Goal: Task Accomplishment & Management: Manage account settings

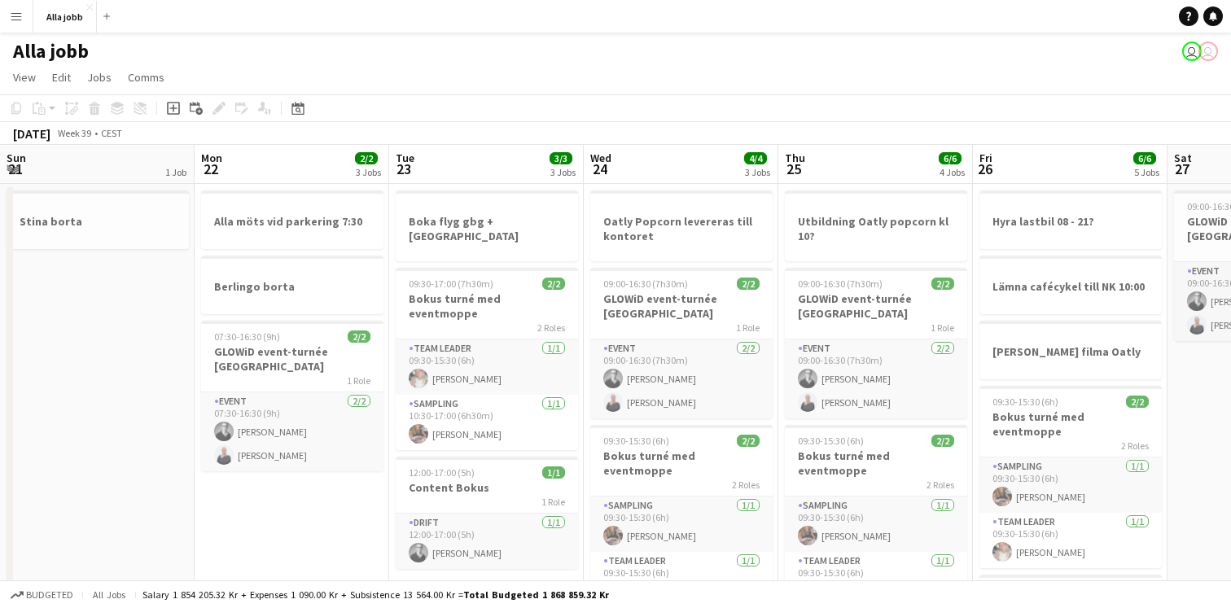
scroll to position [0, 445]
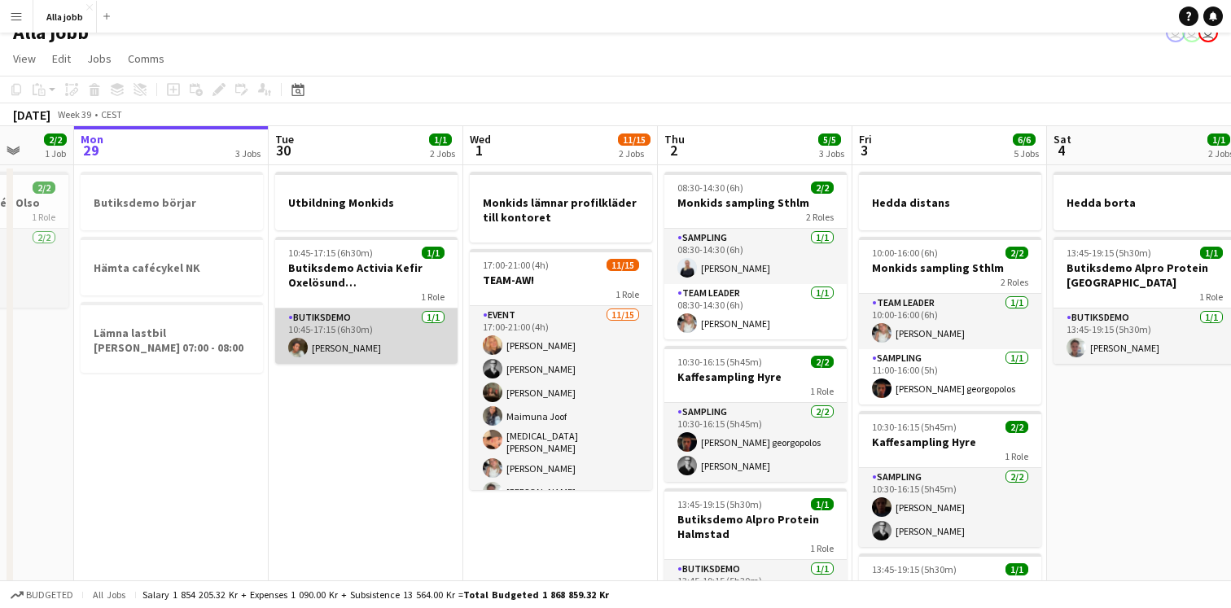
scroll to position [20, 0]
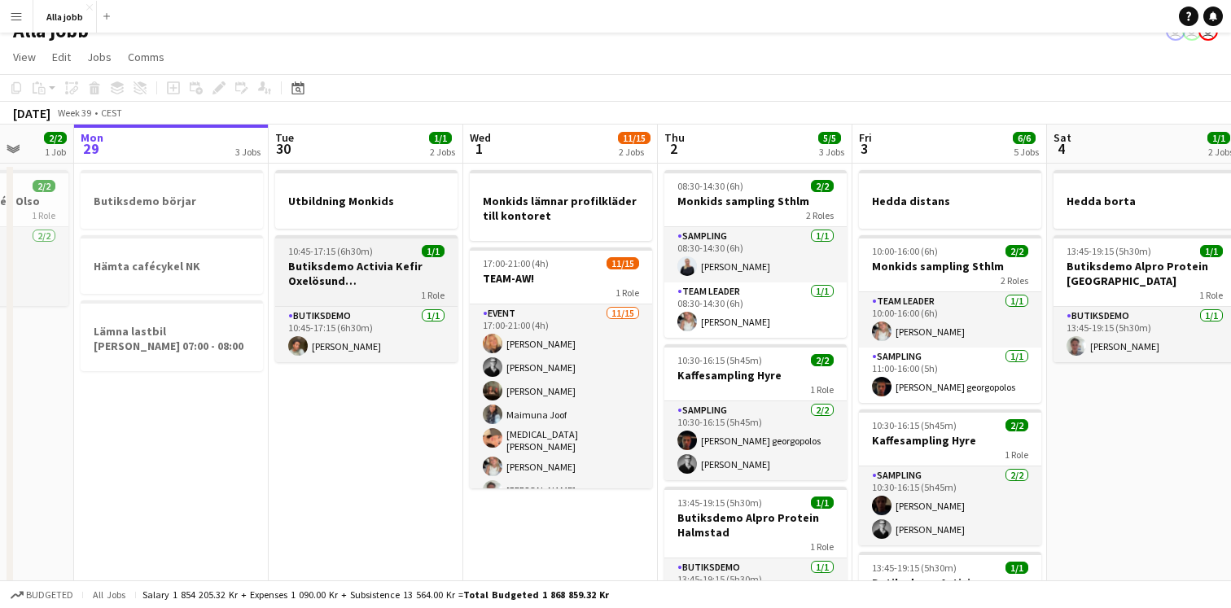
click at [364, 288] on div "1 Role" at bounding box center [366, 294] width 182 height 13
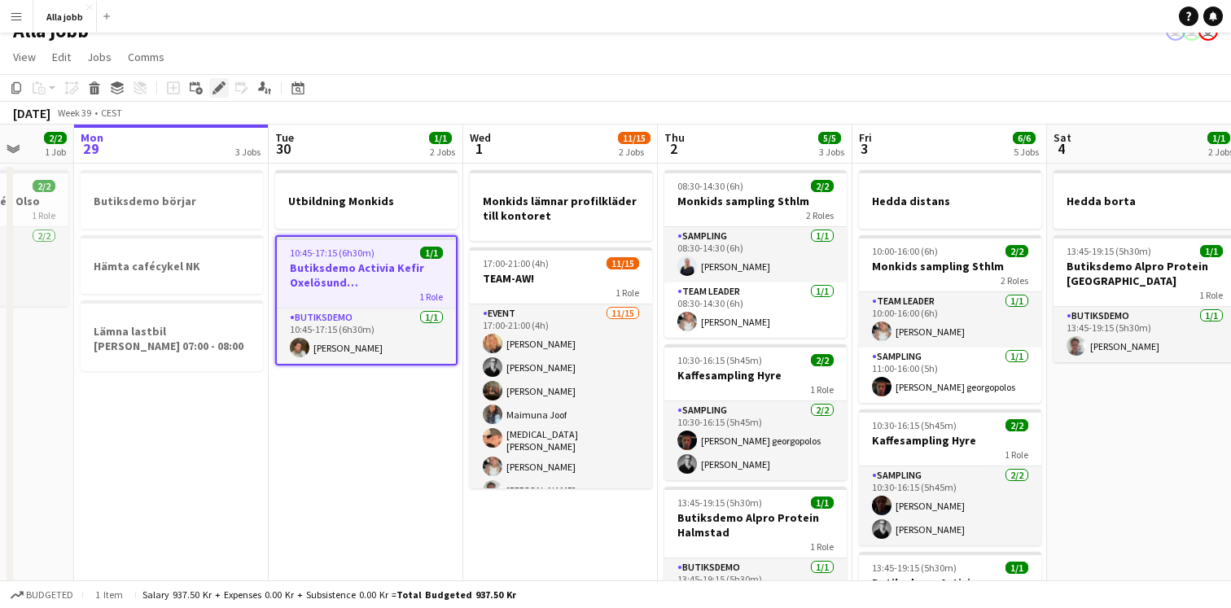
click at [222, 86] on icon at bounding box center [218, 88] width 9 height 9
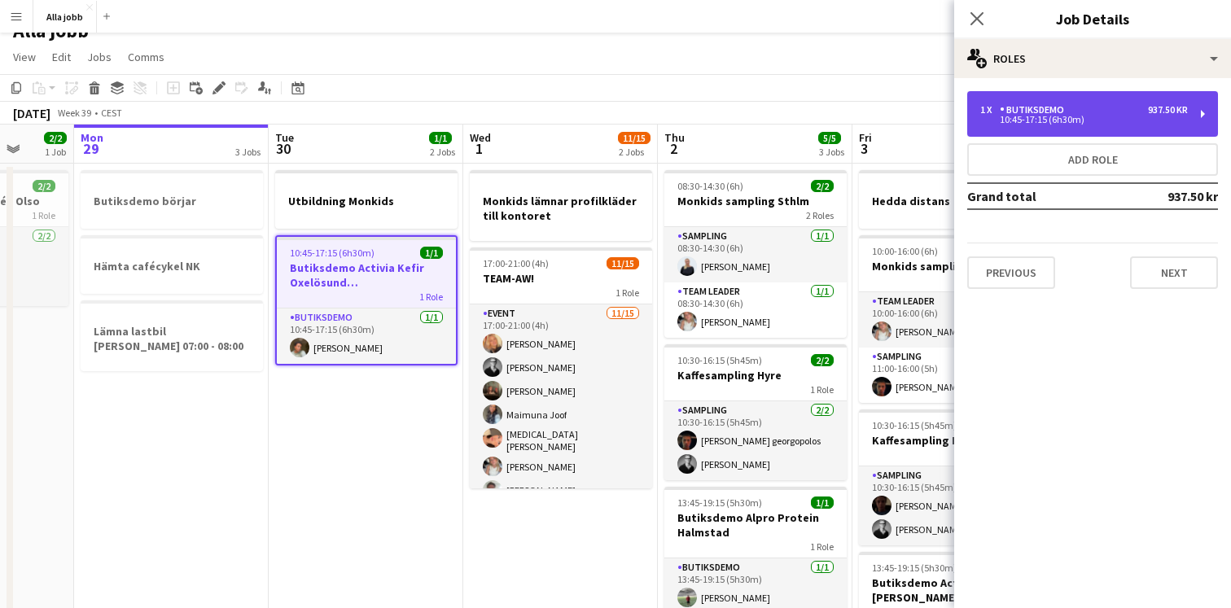
click at [1063, 111] on div "Butiksdemo" at bounding box center [1035, 109] width 71 height 11
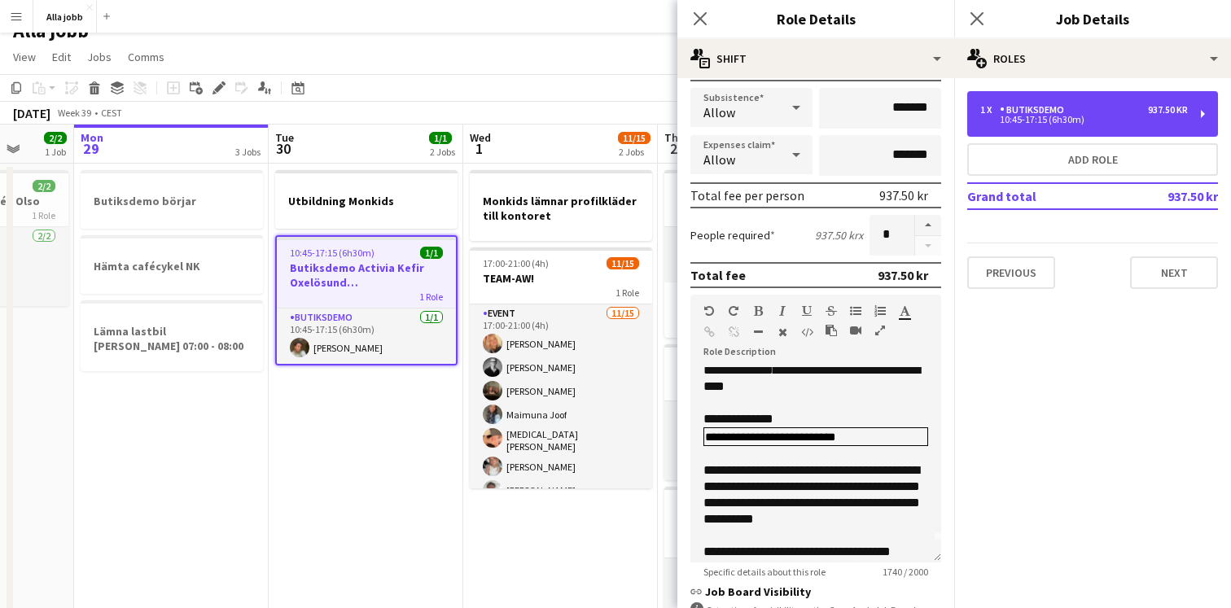
scroll to position [0, 0]
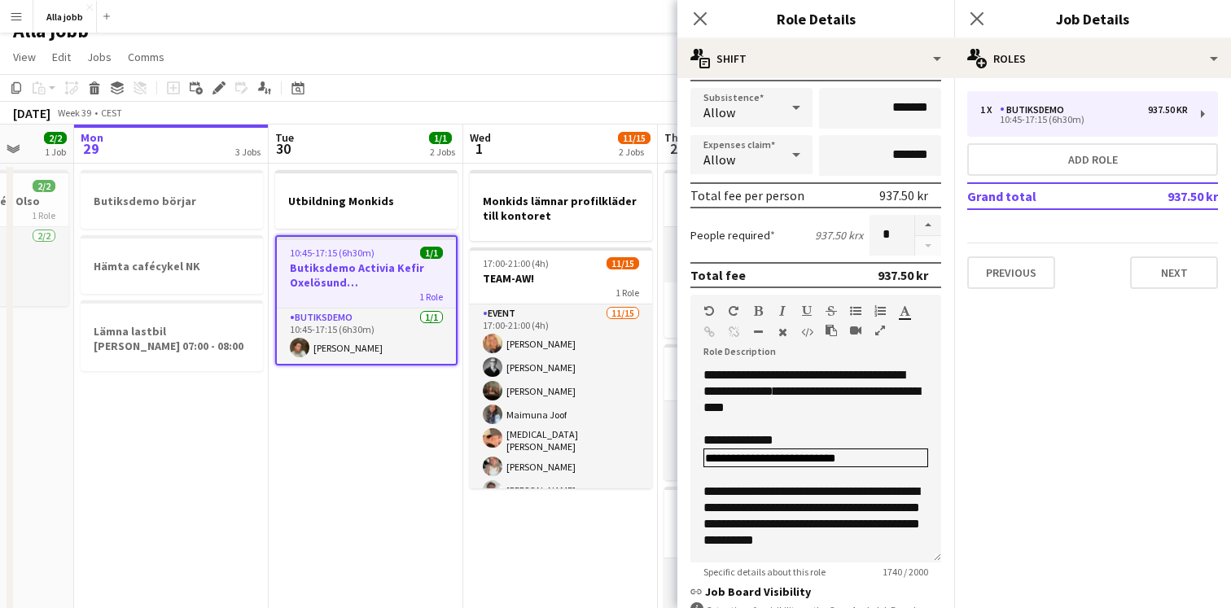
click at [393, 442] on app-date-cell "Utbildning Monkids 10:45-17:15 (6h30m) 1/1 Butiksdemo Activia Kefir Oxelösund (…" at bounding box center [366, 514] width 195 height 701
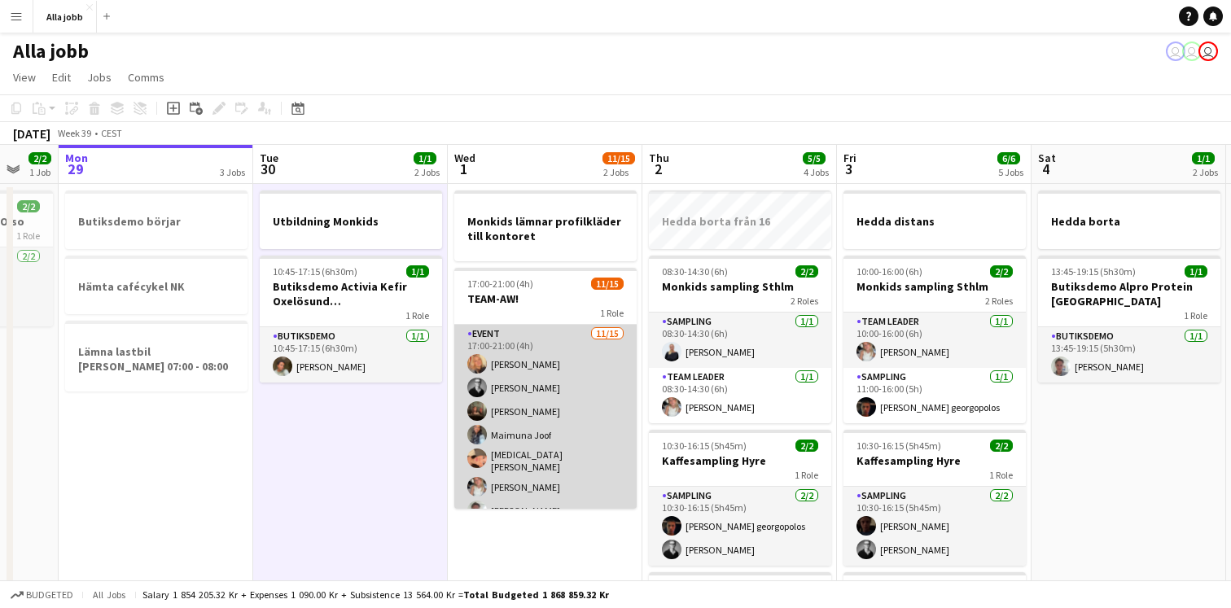
scroll to position [0, 327]
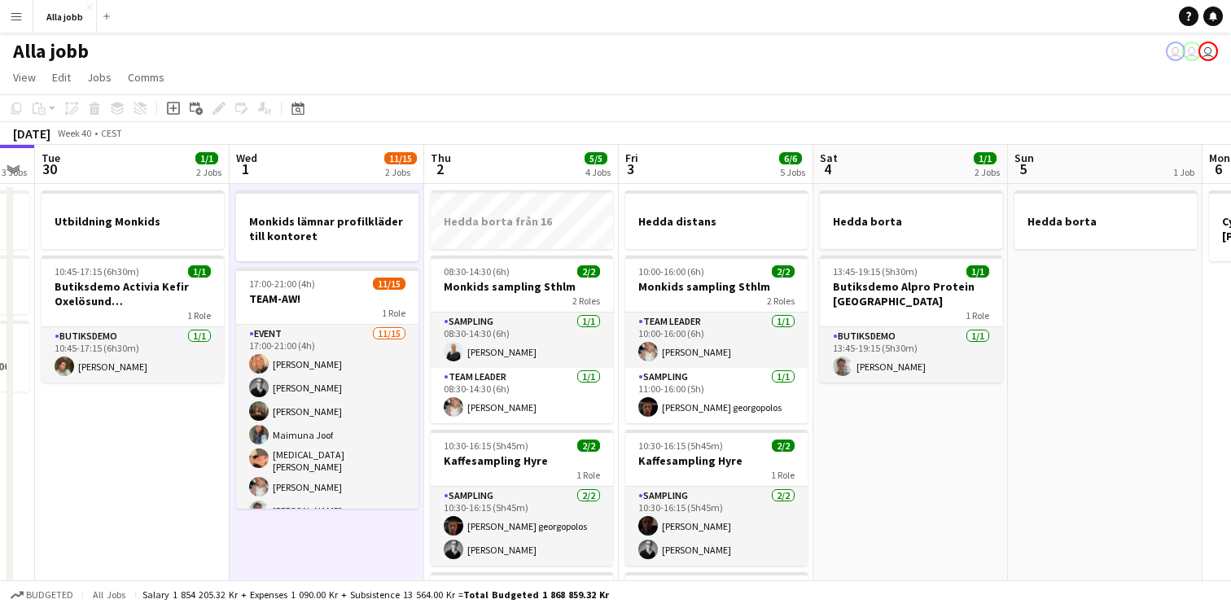
scroll to position [0, 553]
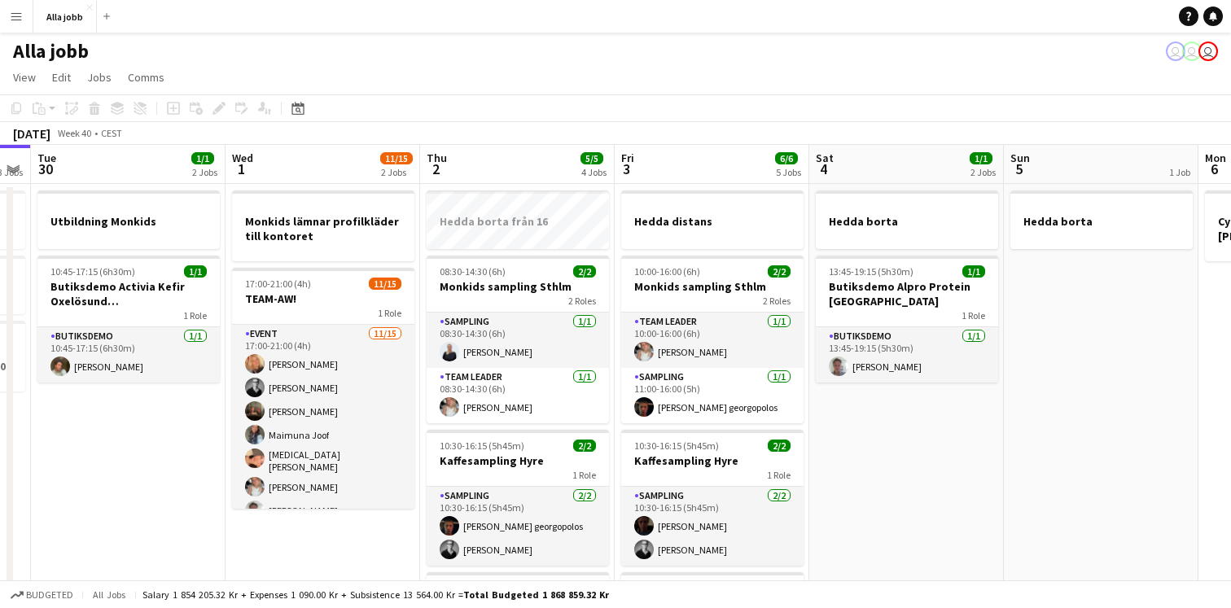
click at [505, 152] on app-board-header-date "Thu 2 5/5 4 Jobs" at bounding box center [517, 164] width 195 height 39
click at [467, 124] on div "September 2025 Week 40 • CEST" at bounding box center [615, 133] width 1231 height 23
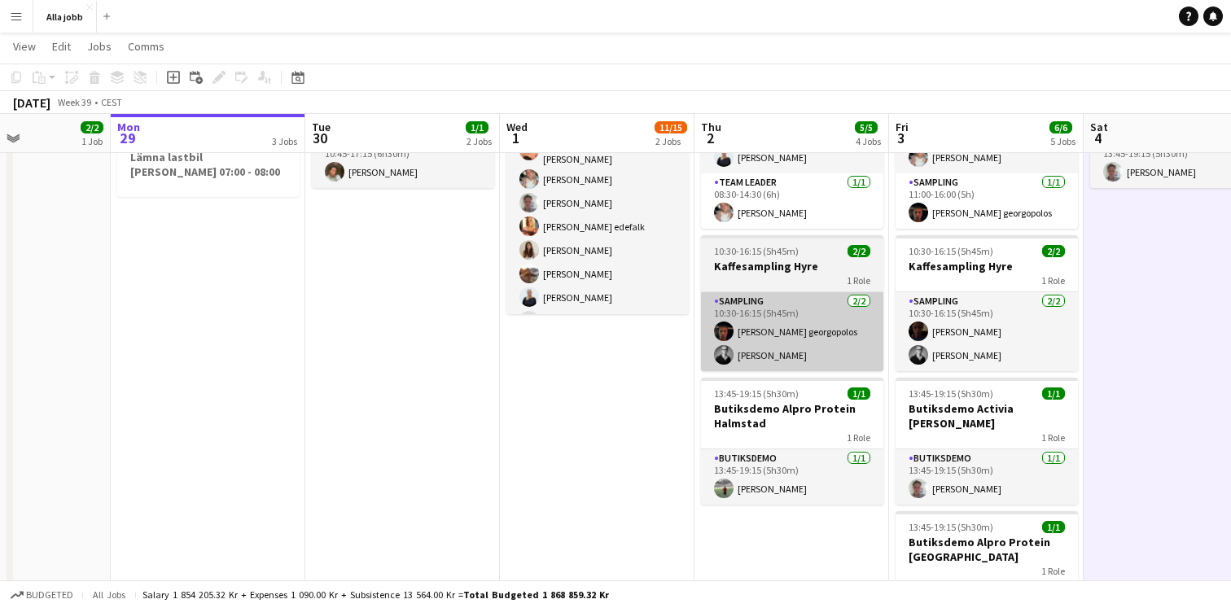
scroll to position [0, 670]
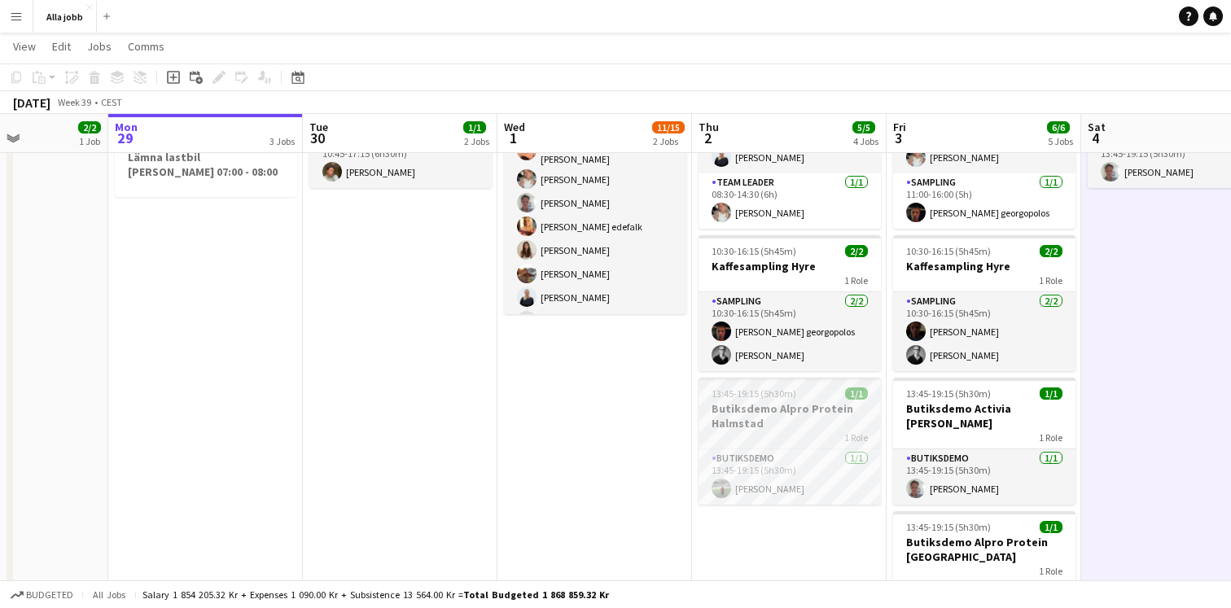
click at [773, 430] on h3 "Butiksdemo Alpro Protein Halmstad" at bounding box center [790, 415] width 182 height 29
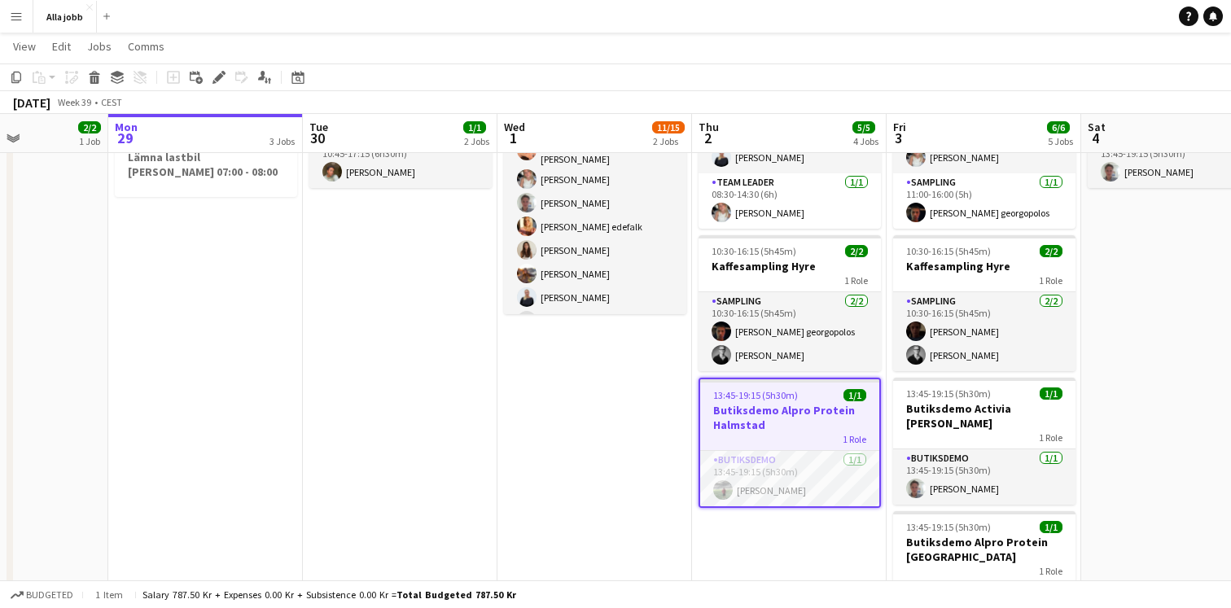
click at [588, 467] on app-date-cell "Monkids lämnar profilkläder till kontoret 17:00-21:00 (4h) 11/15 TEAM-AW! 1 Rol…" at bounding box center [595, 476] width 195 height 975
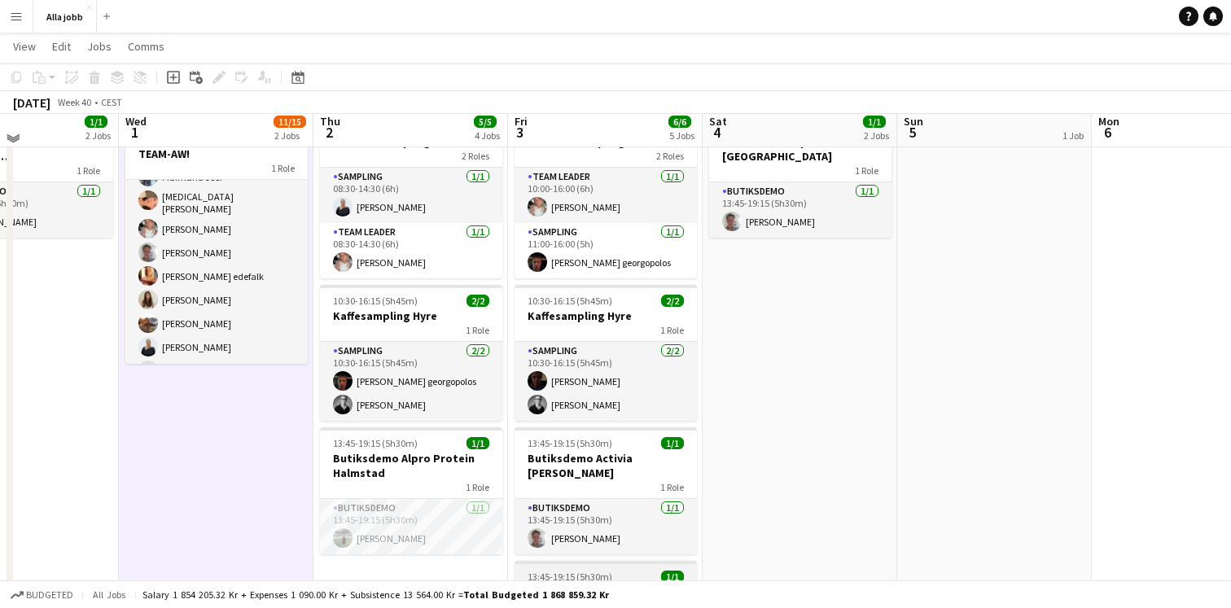
scroll to position [153, 0]
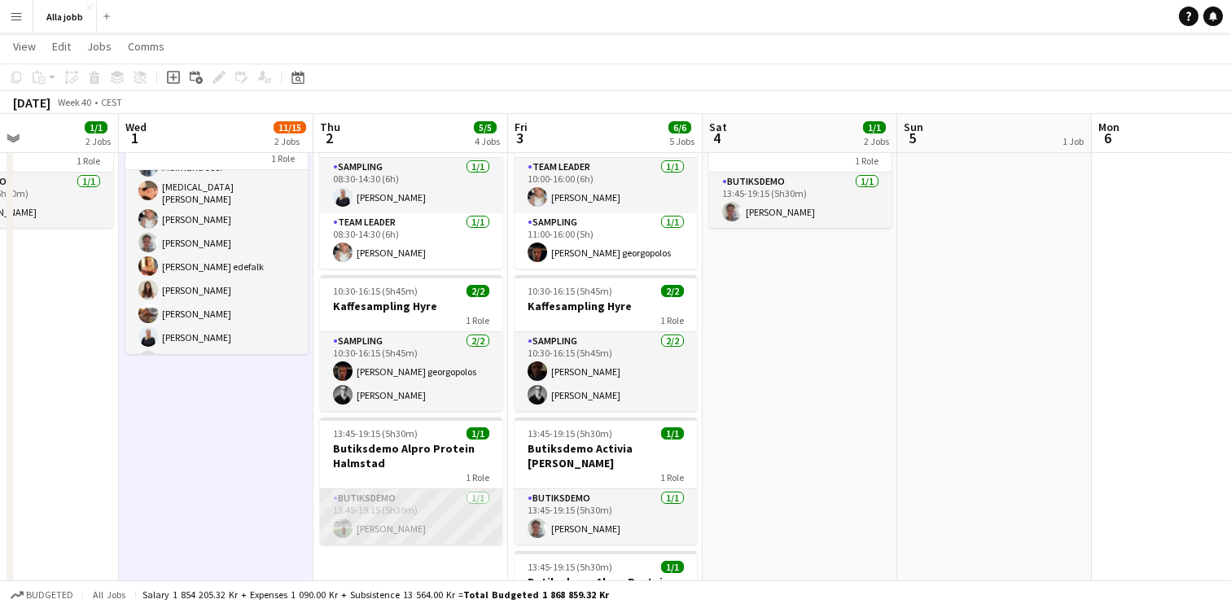
click at [378, 529] on app-card-role "Butiksdemo 1/1 13:45-19:15 (5h30m) Emil Lautin" at bounding box center [411, 516] width 182 height 55
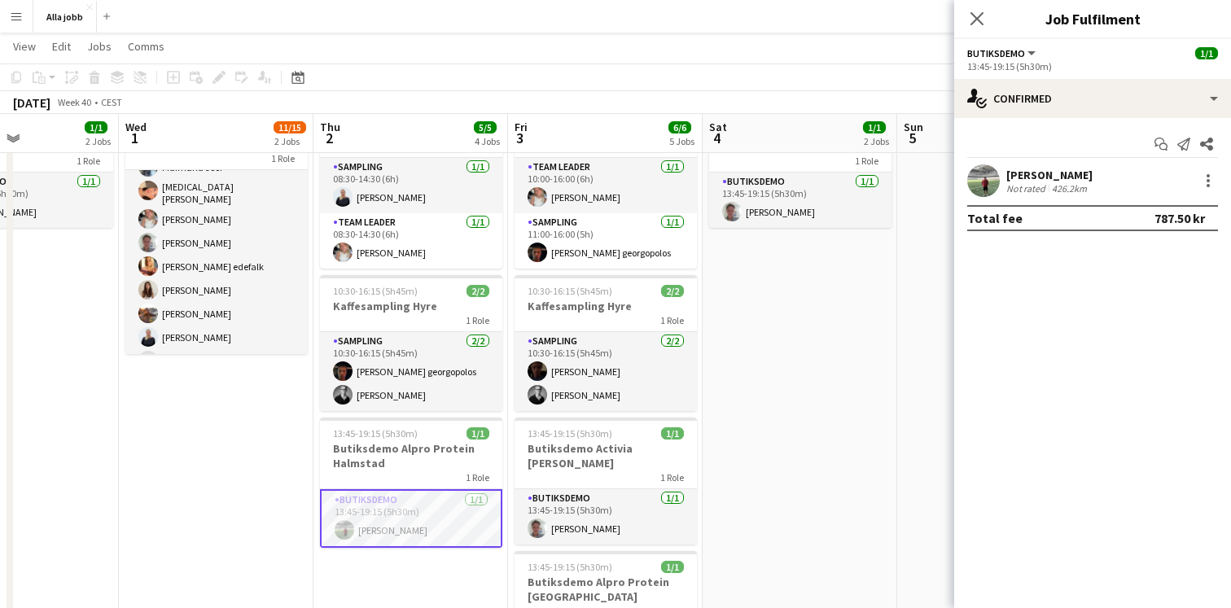
click at [980, 190] on app-user-avatar at bounding box center [983, 180] width 33 height 33
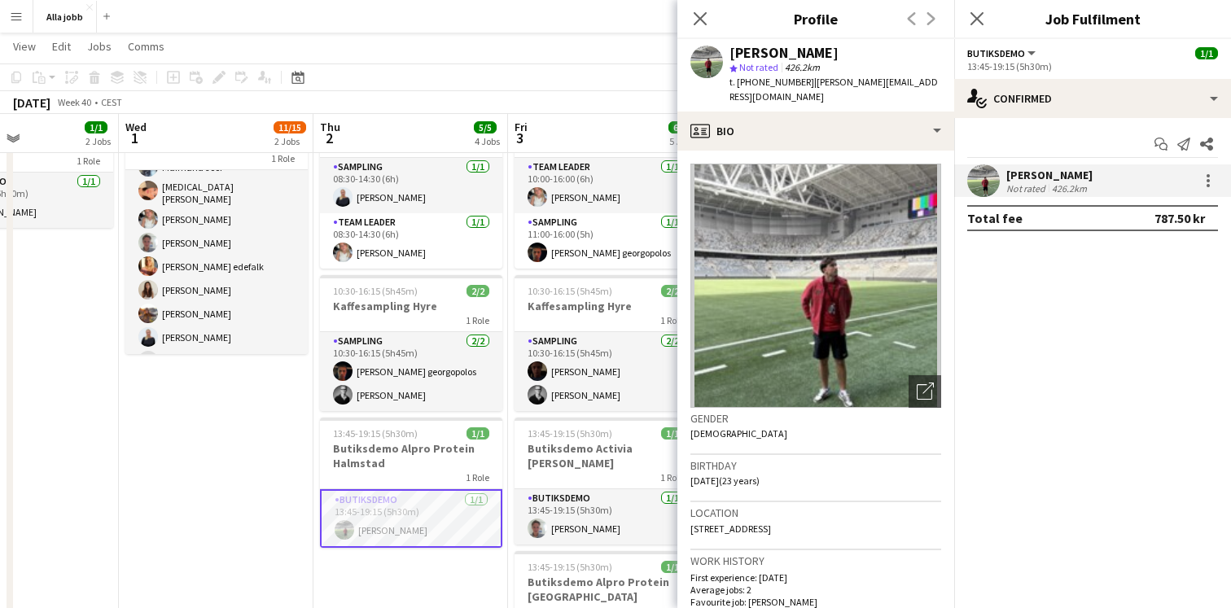
click at [281, 458] on app-date-cell "Monkids lämnar profilkläder till kontoret 17:00-21:00 (4h) 11/15 TEAM-AW! 1 Rol…" at bounding box center [216, 516] width 195 height 975
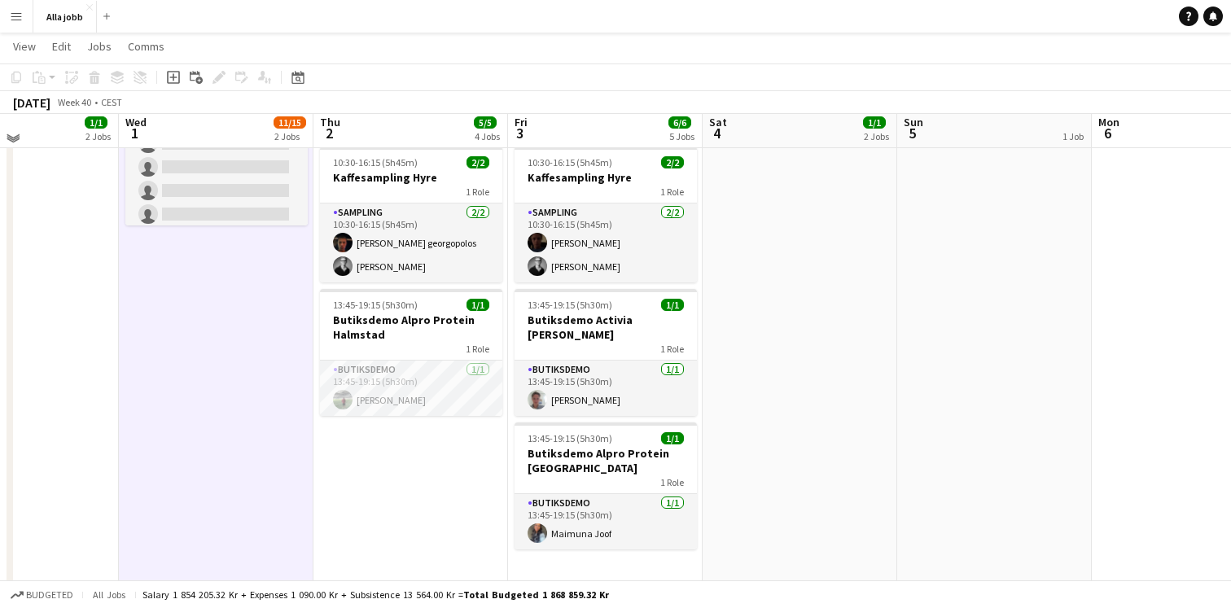
scroll to position [286, 0]
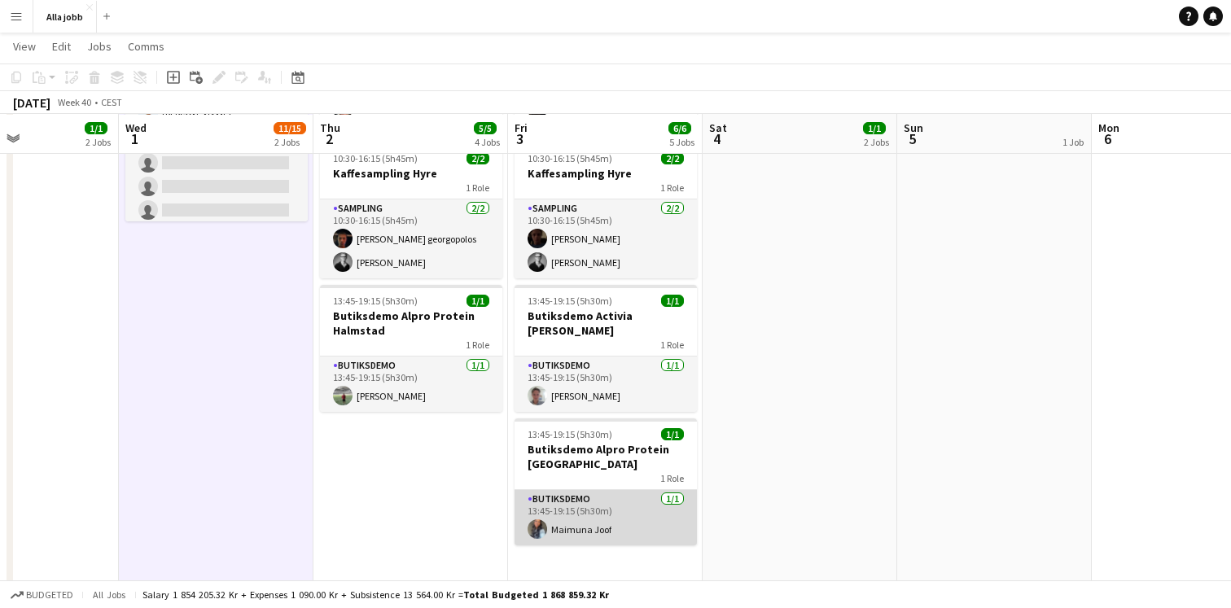
click at [547, 522] on app-card-role "Butiksdemo 1/1 13:45-19:15 (5h30m) Maimuna Joof" at bounding box center [606, 517] width 182 height 55
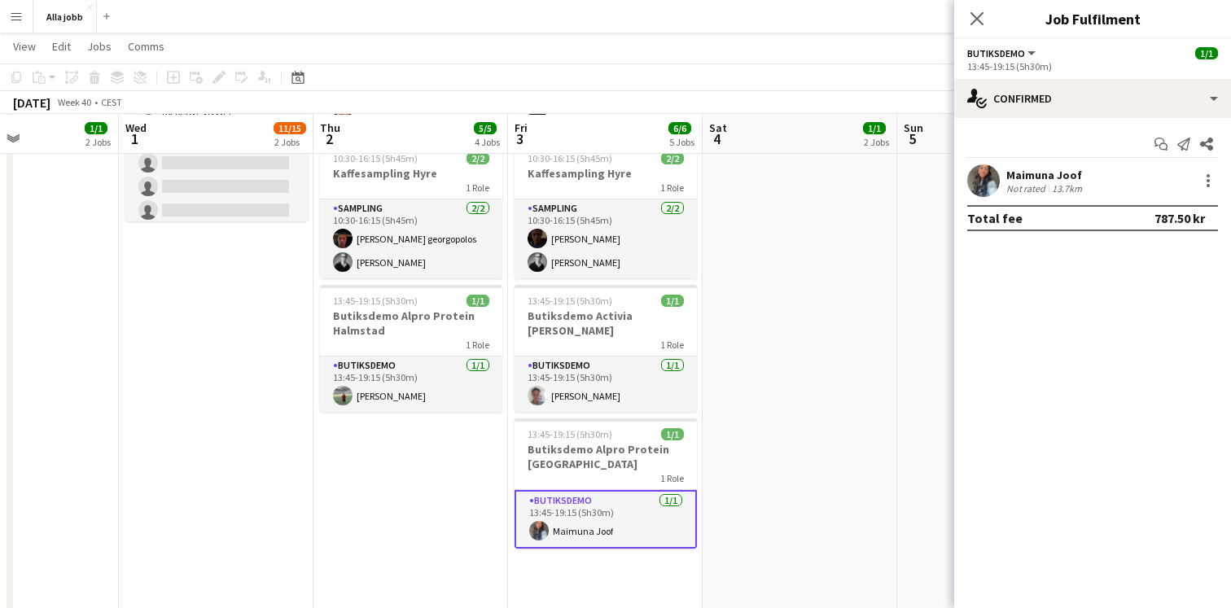
click at [991, 176] on app-user-avatar at bounding box center [983, 180] width 33 height 33
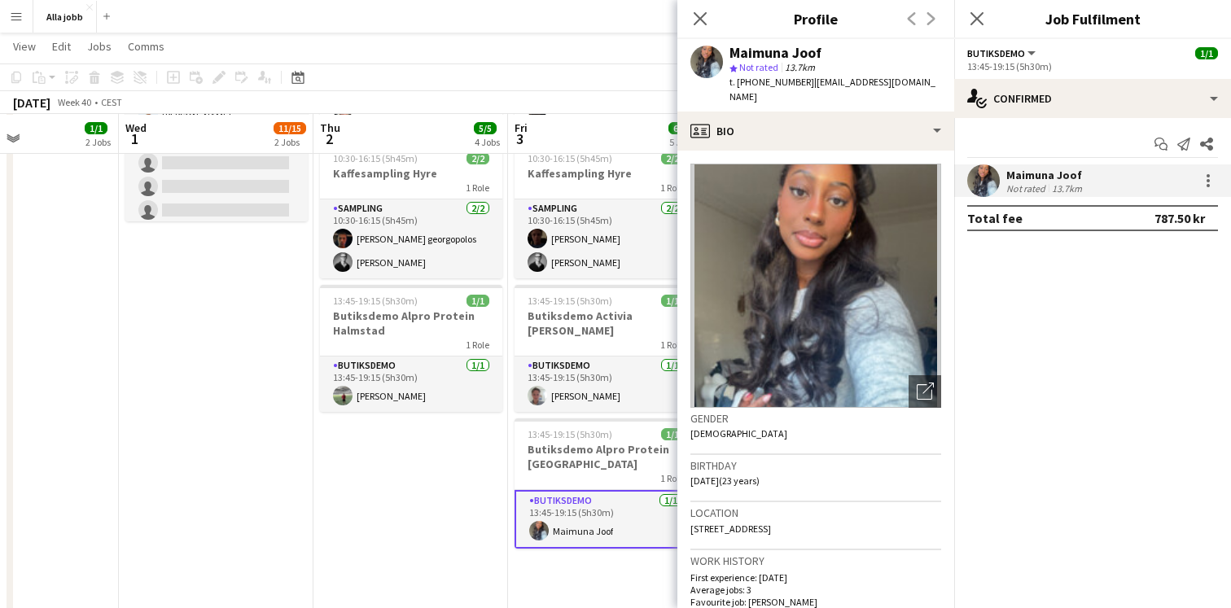
click at [458, 474] on app-date-cell "Hedda borta från 16 08:30-14:30 (6h) 2/2 Monkids sampling Sthlm 2 Roles Samplin…" at bounding box center [410, 384] width 195 height 975
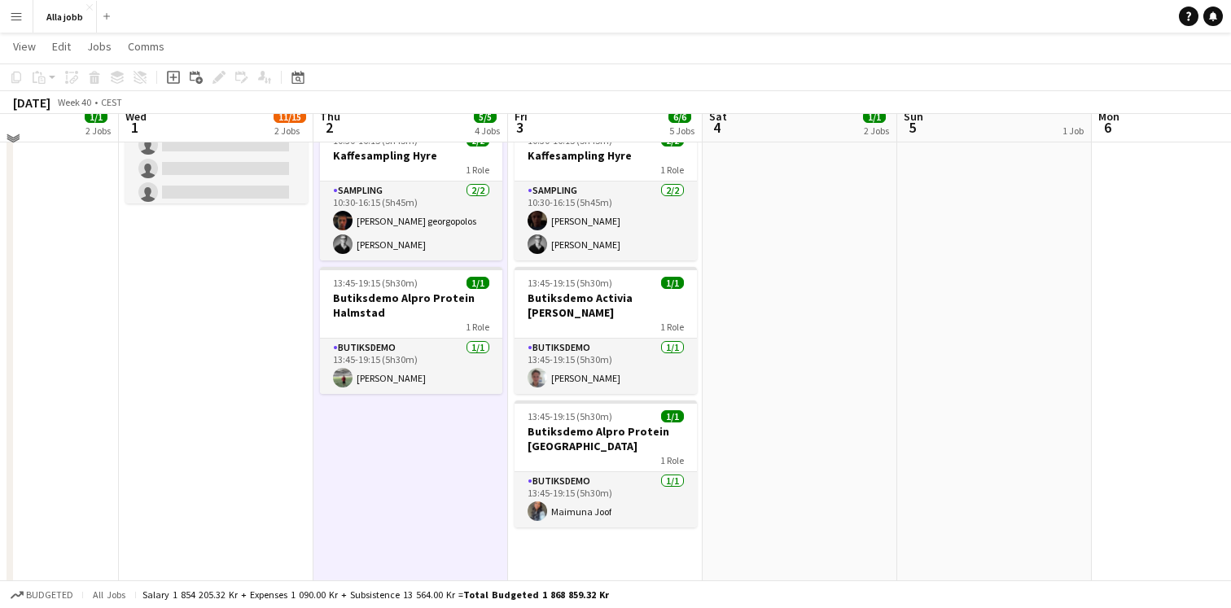
scroll to position [314, 0]
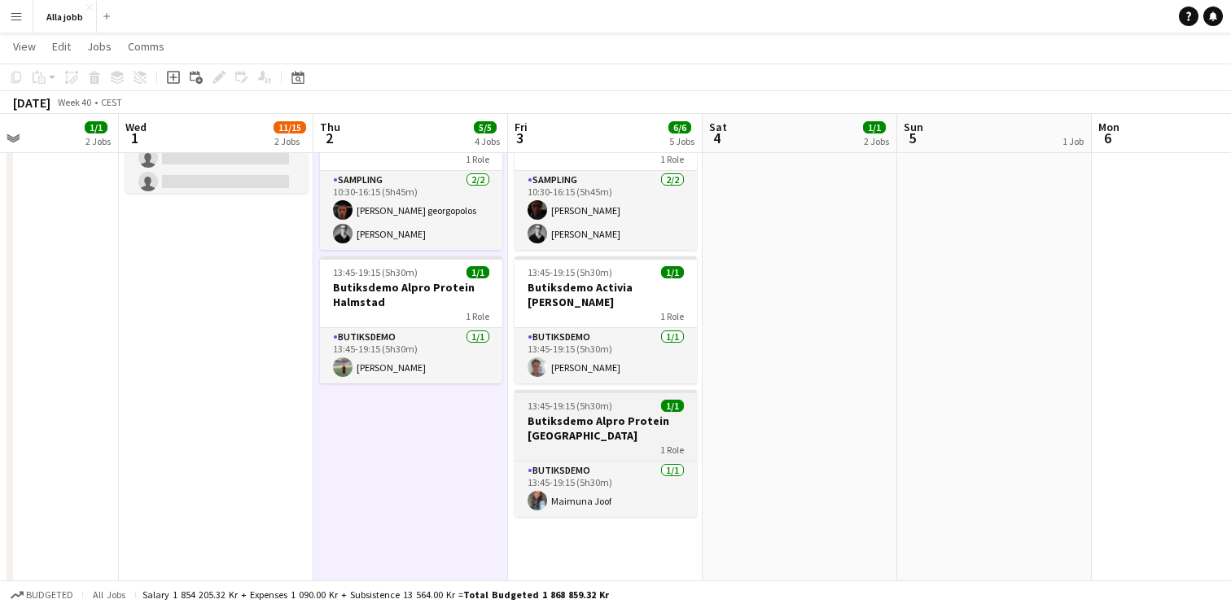
click at [610, 430] on h3 "Butiksdemo Alpro Protein Stockholm" at bounding box center [606, 428] width 182 height 29
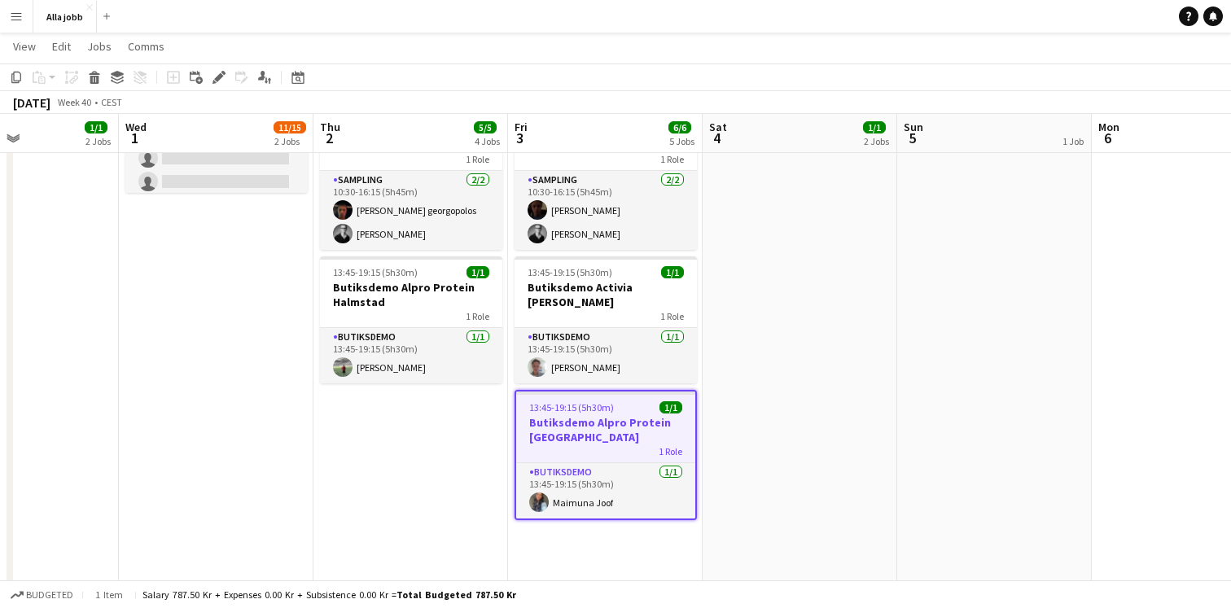
click at [382, 511] on app-date-cell "Hedda borta från 16 08:30-14:30 (6h) 2/2 Monkids sampling Sthlm 2 Roles Samplin…" at bounding box center [410, 355] width 195 height 975
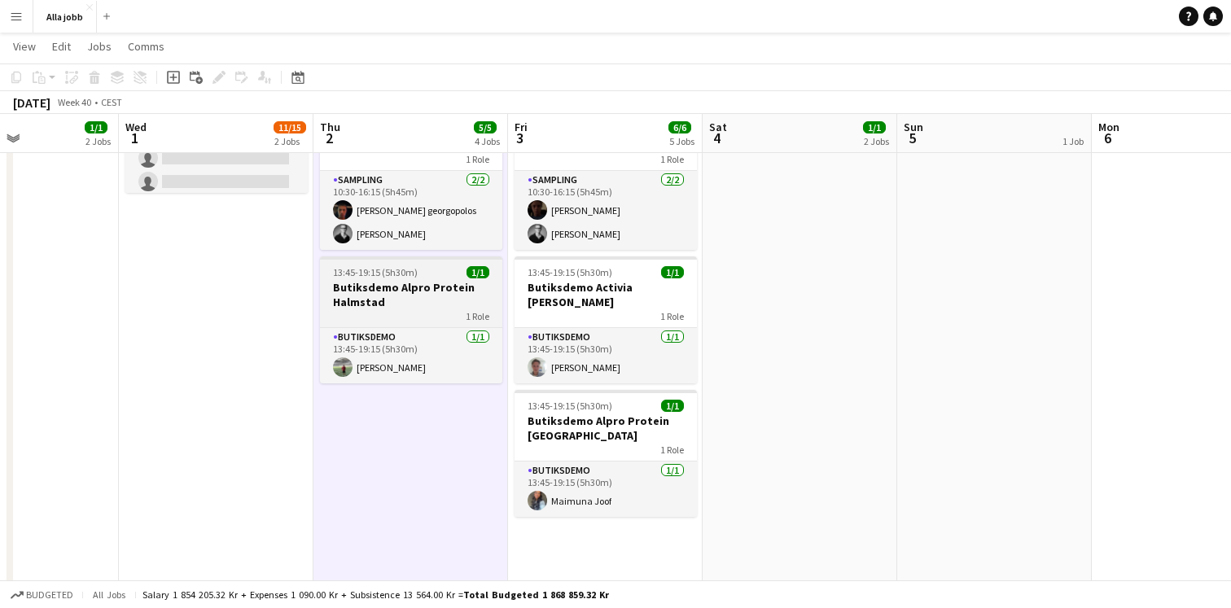
click at [437, 283] on h3 "Butiksdemo Alpro Protein Halmstad" at bounding box center [411, 294] width 182 height 29
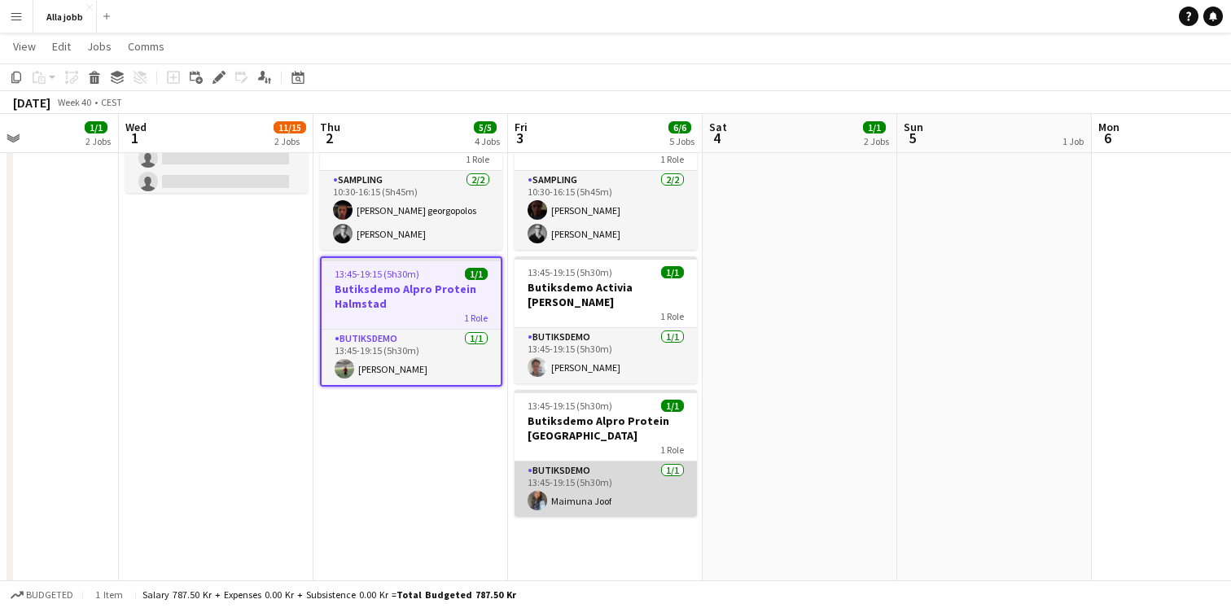
click at [629, 472] on app-card-role "Butiksdemo 1/1 13:45-19:15 (5h30m) Maimuna Joof" at bounding box center [606, 489] width 182 height 55
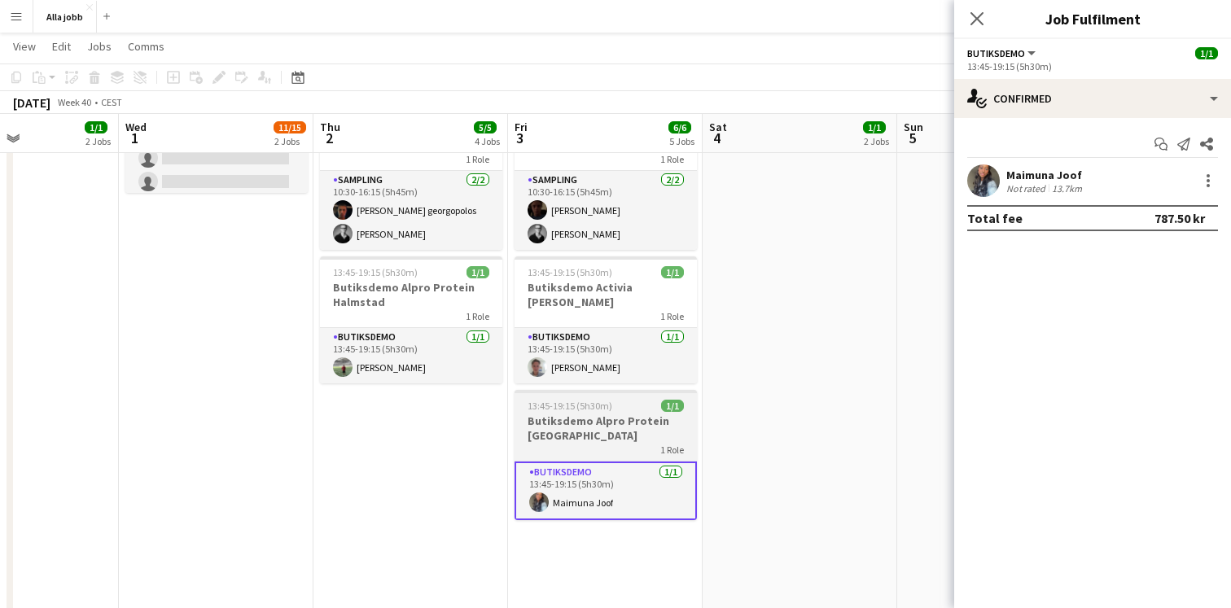
click at [652, 429] on h3 "Butiksdemo Alpro Protein Stockholm" at bounding box center [606, 428] width 182 height 29
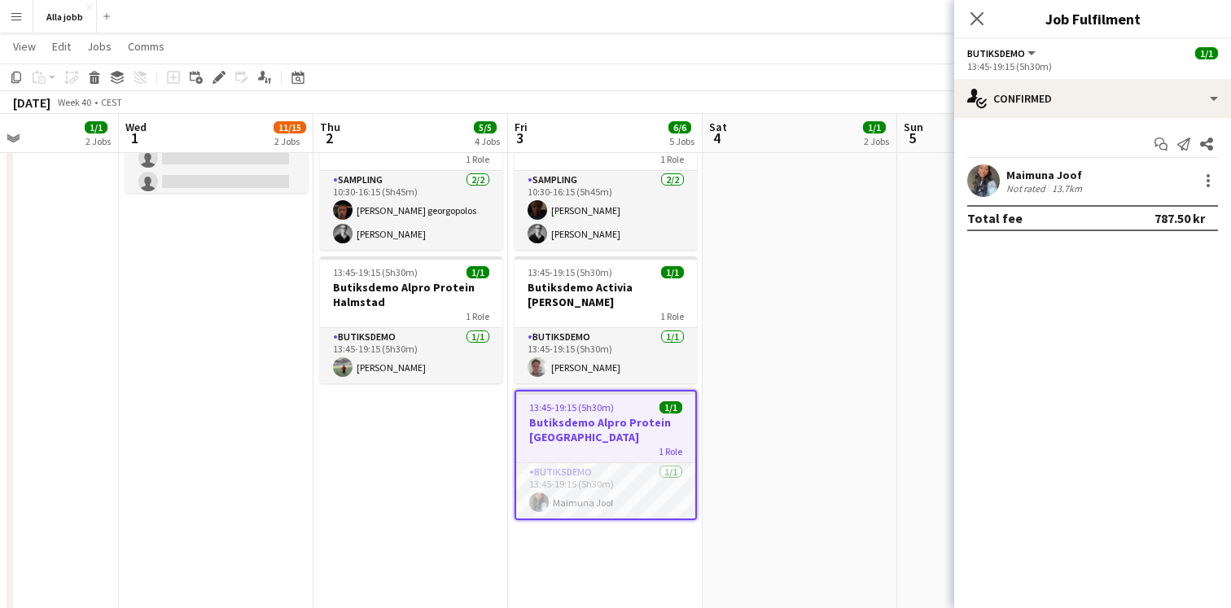
click at [1054, 174] on div "Maimuna Joof" at bounding box center [1045, 175] width 79 height 15
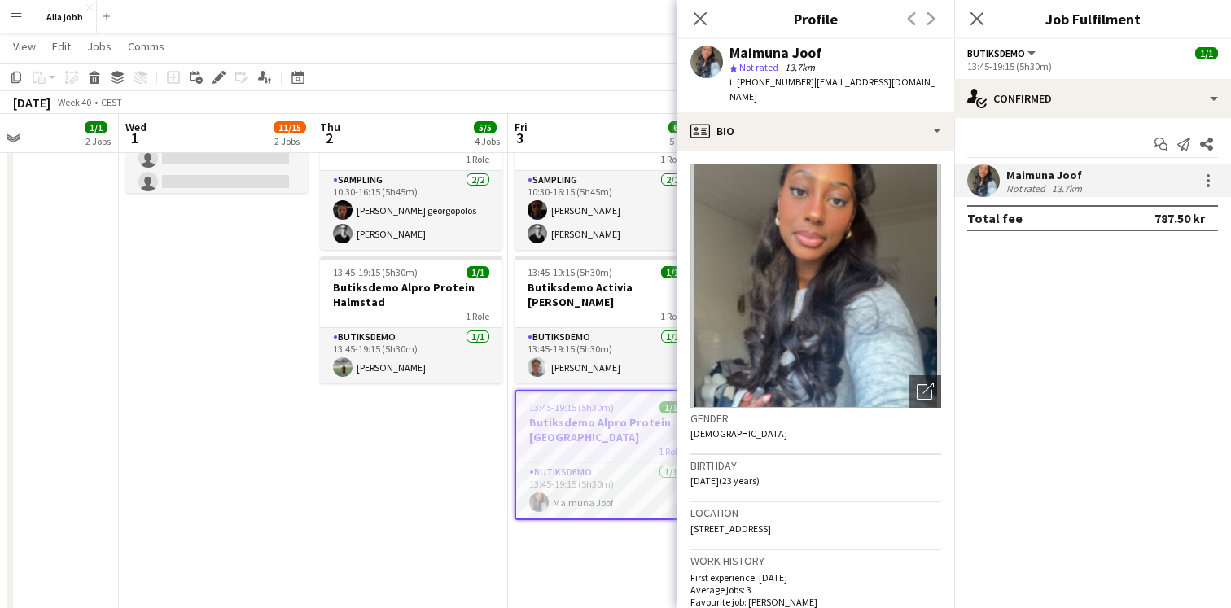
click at [607, 412] on span "13:45-19:15 (5h30m)" at bounding box center [571, 407] width 85 height 12
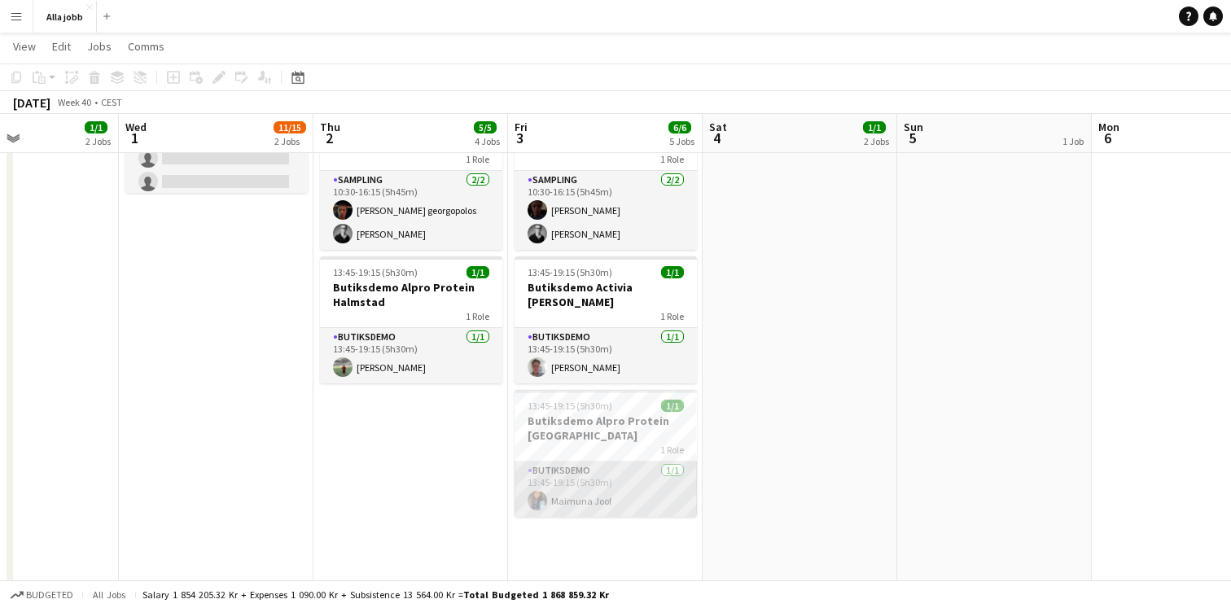
click at [592, 491] on app-card-role "Butiksdemo 1/1 13:45-19:15 (5h30m) Maimuna Joof" at bounding box center [606, 489] width 182 height 55
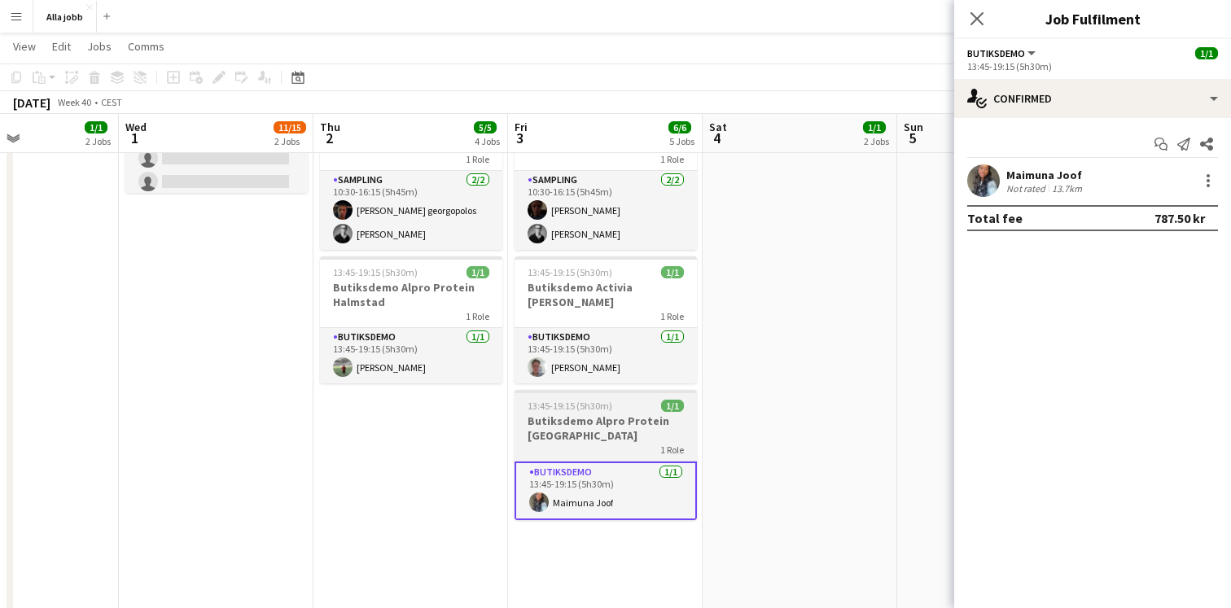
click at [632, 427] on h3 "Butiksdemo Alpro Protein Stockholm" at bounding box center [606, 428] width 182 height 29
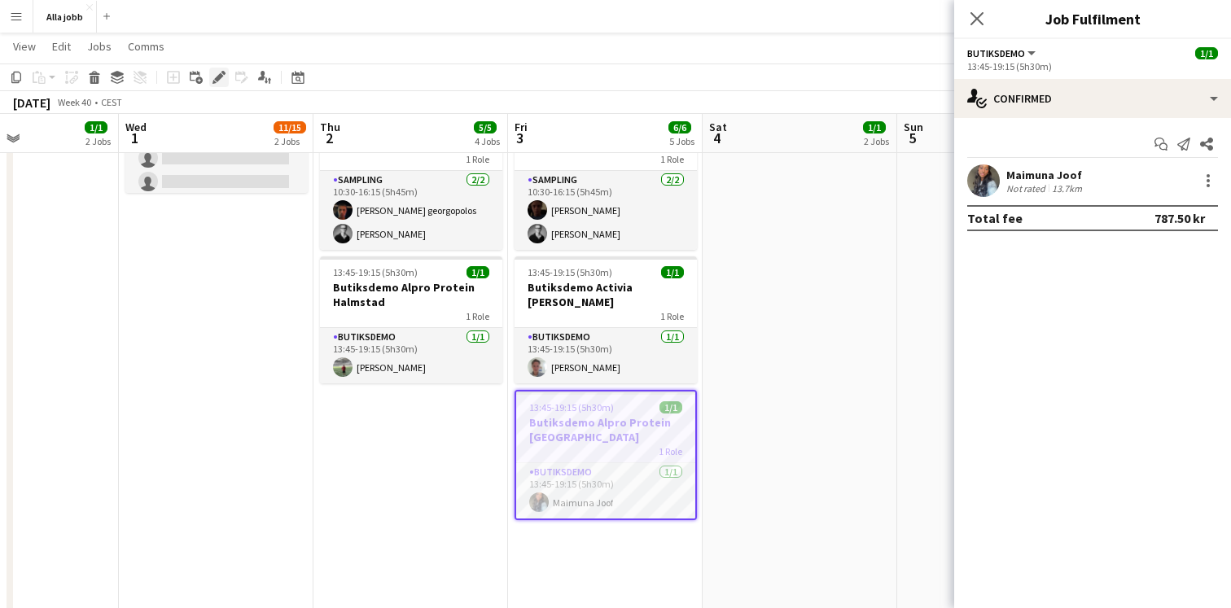
click at [216, 78] on icon at bounding box center [218, 77] width 9 height 9
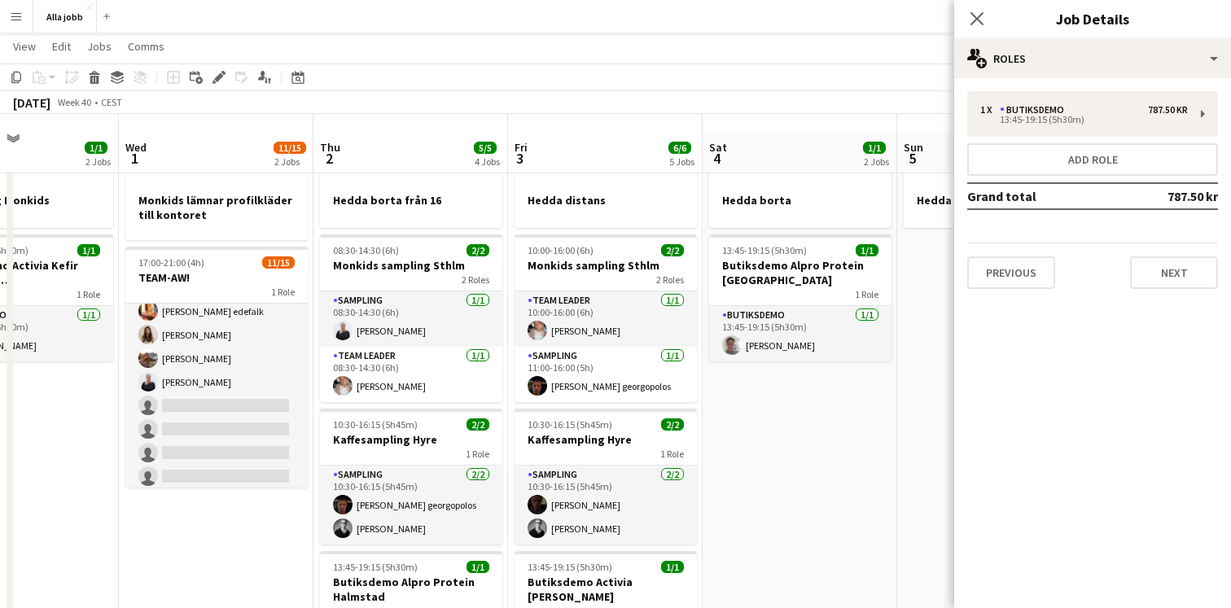
scroll to position [0, 0]
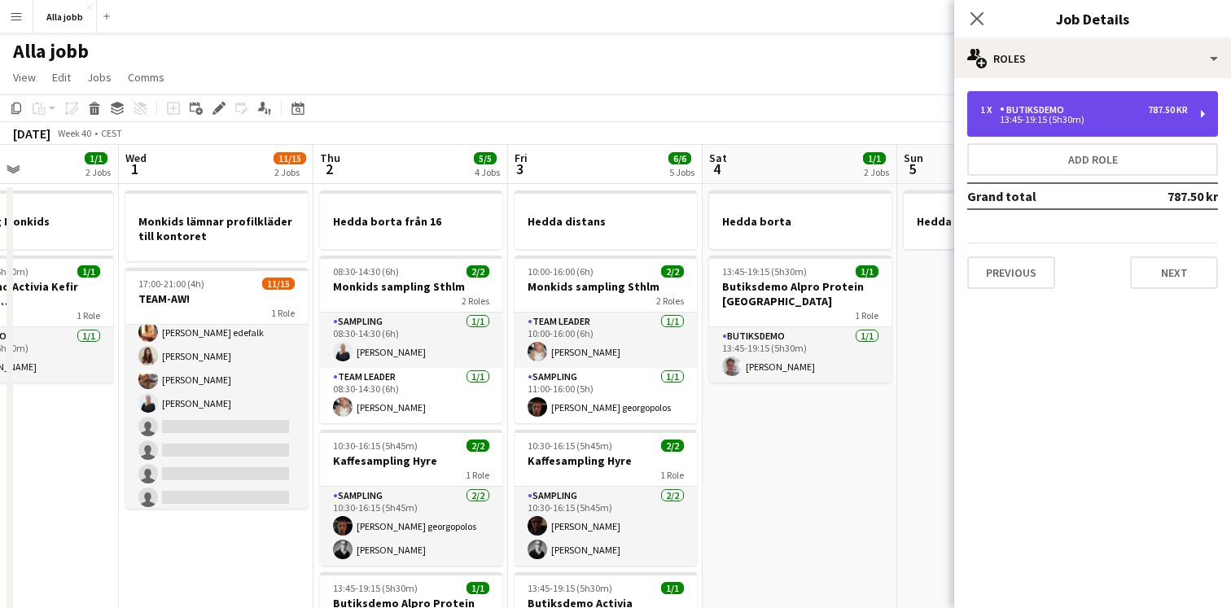
click at [1059, 134] on div "1 x Butiksdemo 787.50 kr 13:45-19:15 (5h30m)" at bounding box center [1092, 114] width 251 height 46
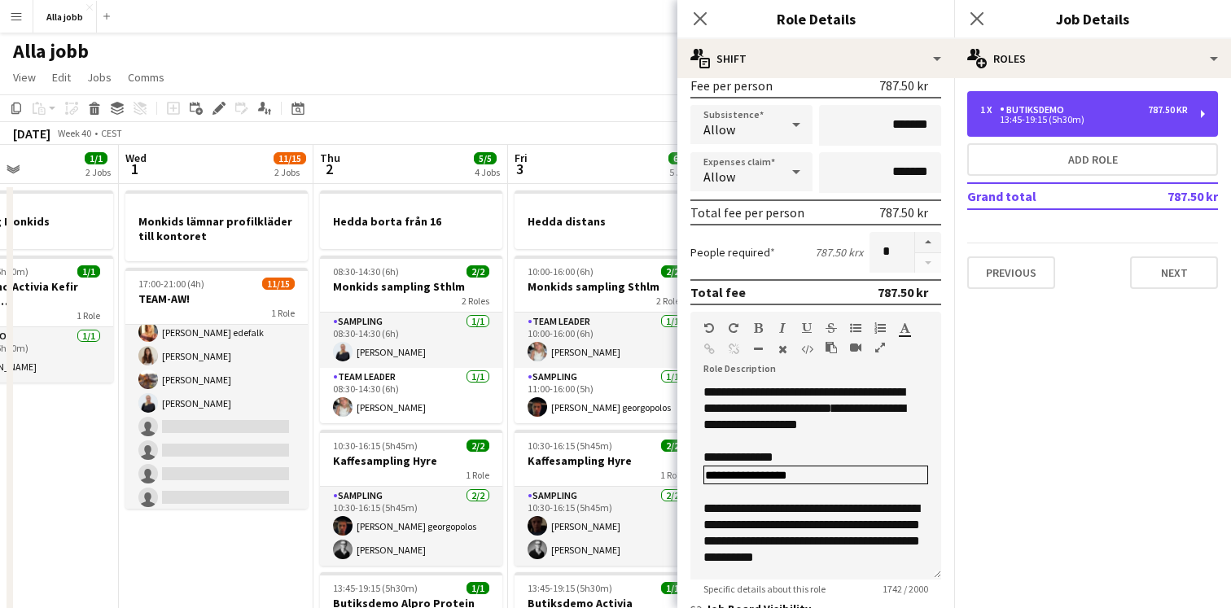
scroll to position [256, 0]
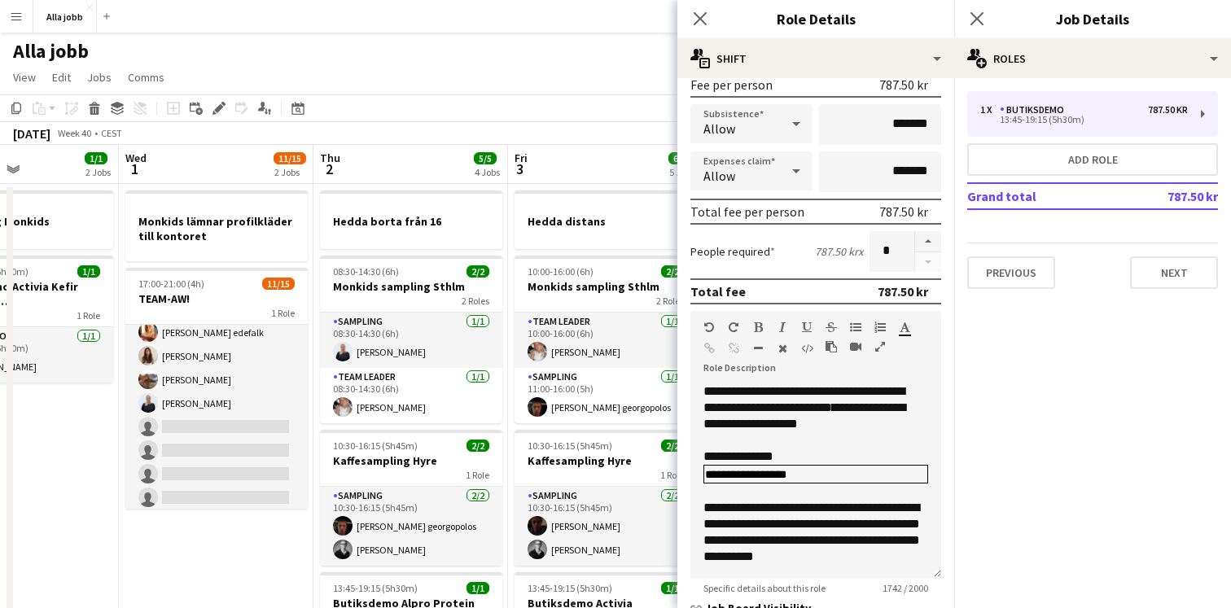
click at [521, 72] on app-page-menu "View Day view expanded Day view collapsed Month view Date picker Jump to today …" at bounding box center [615, 79] width 1231 height 31
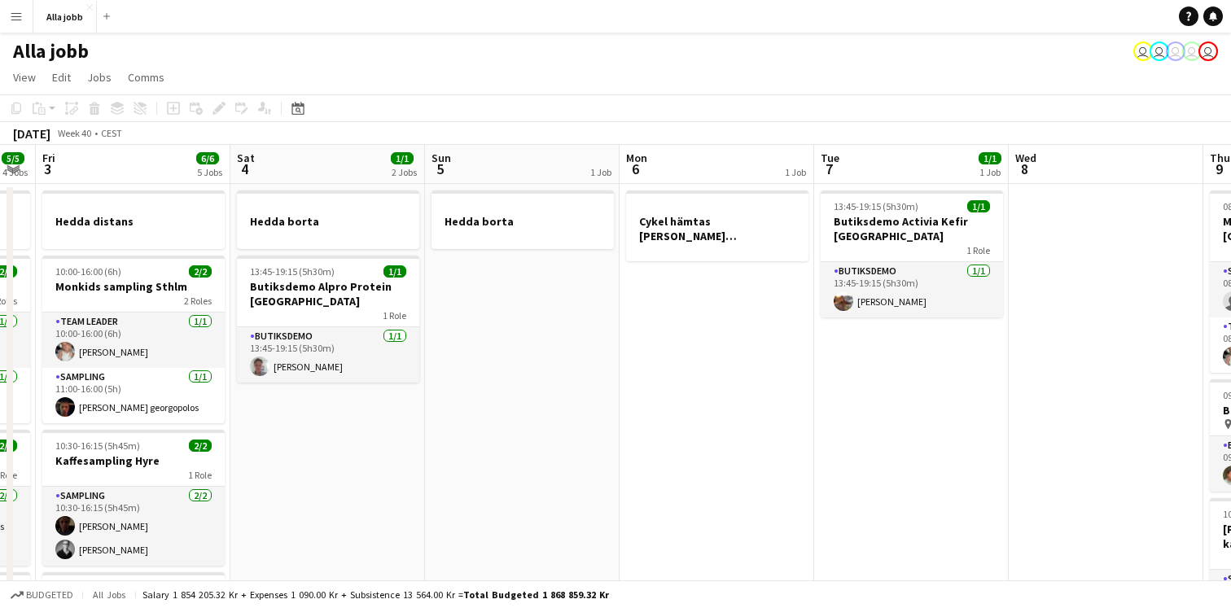
scroll to position [0, 743]
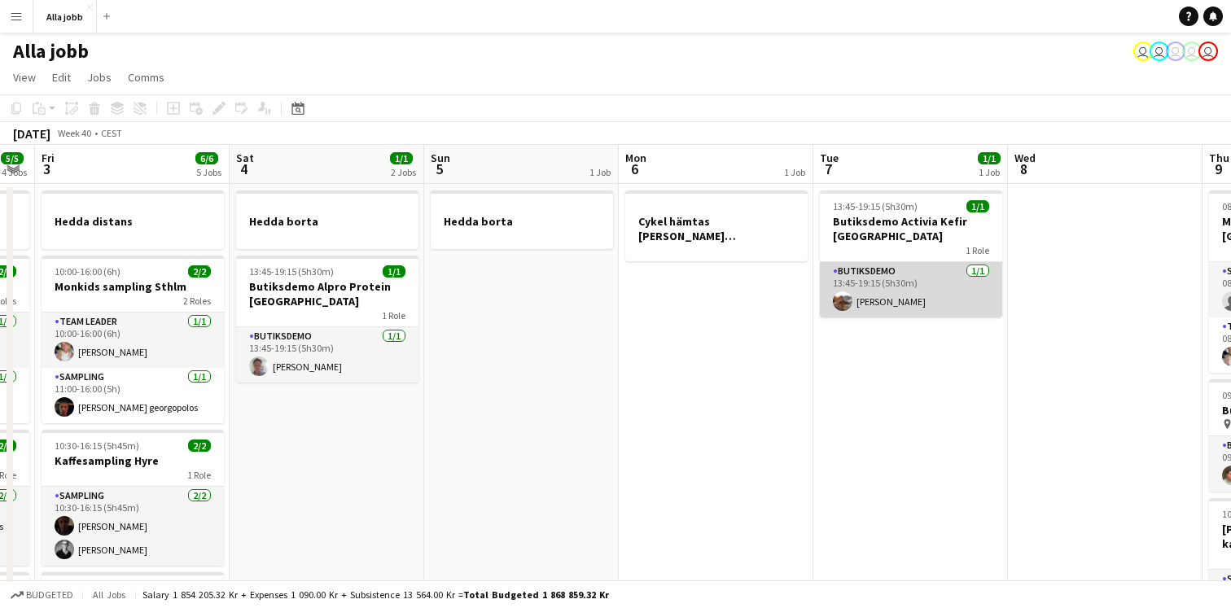
click at [861, 313] on app-card-role "Butiksdemo 1/1 13:45-19:15 (5h30m) Fanny Murman" at bounding box center [911, 289] width 182 height 55
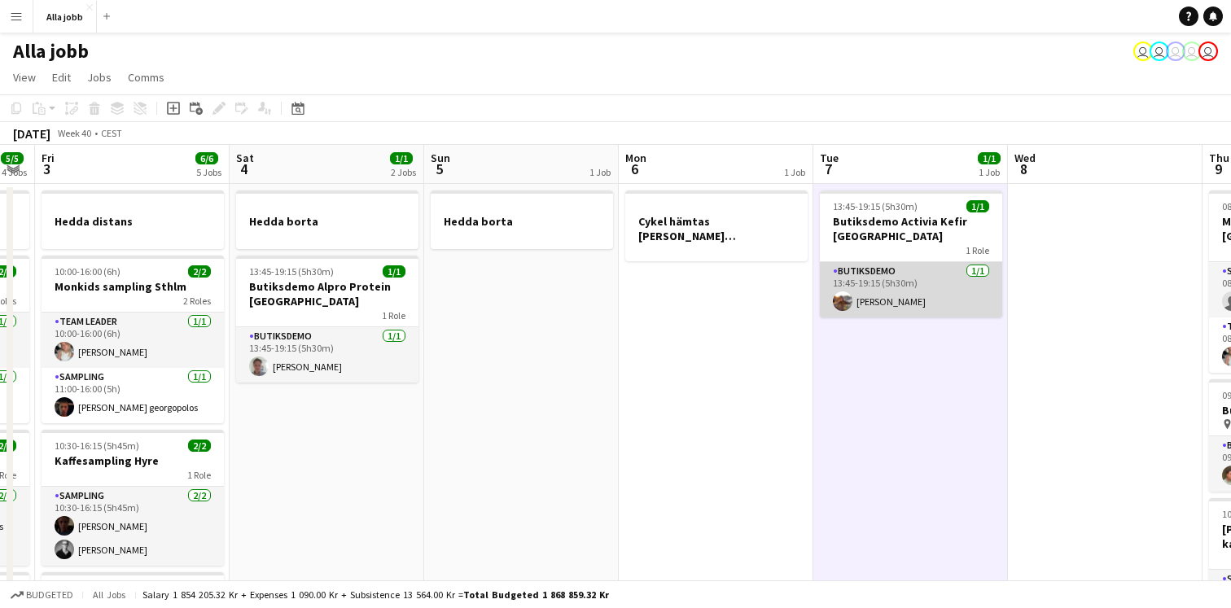
click at [906, 298] on app-card-role "Butiksdemo 1/1 13:45-19:15 (5h30m) Fanny Murman" at bounding box center [911, 289] width 182 height 55
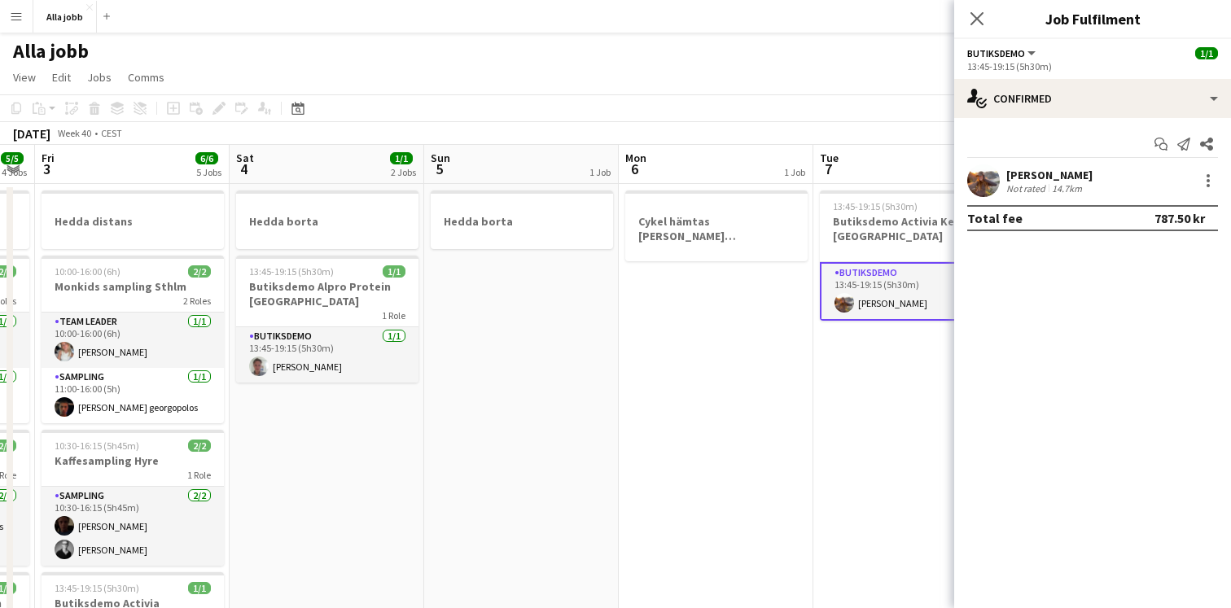
click at [988, 178] on app-user-avatar at bounding box center [983, 180] width 33 height 33
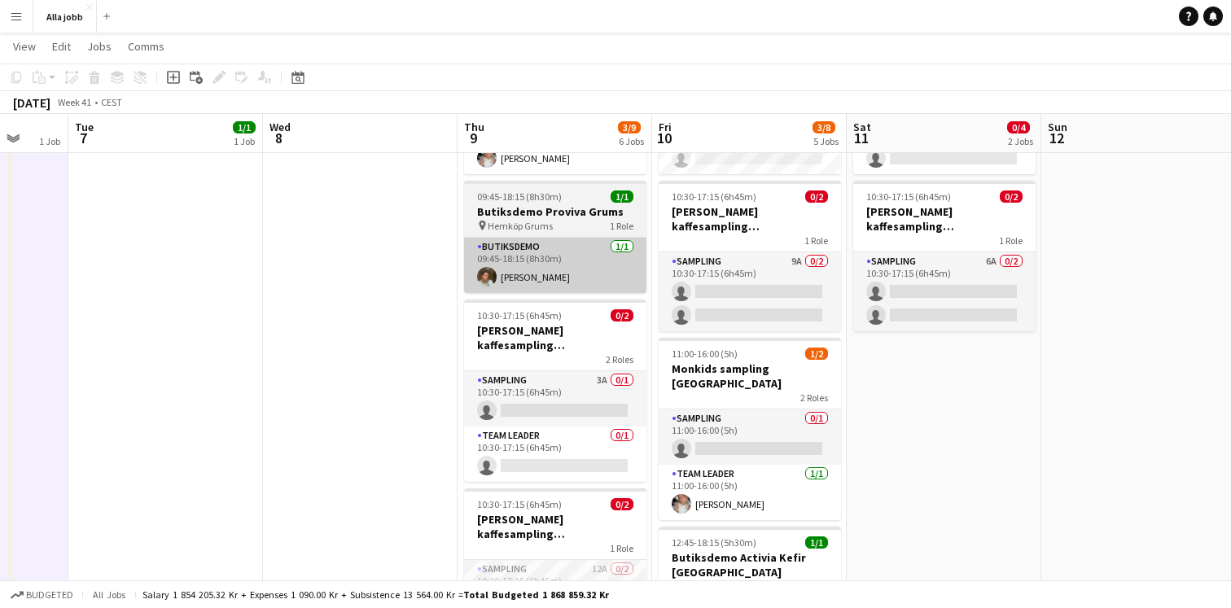
scroll to position [196, 0]
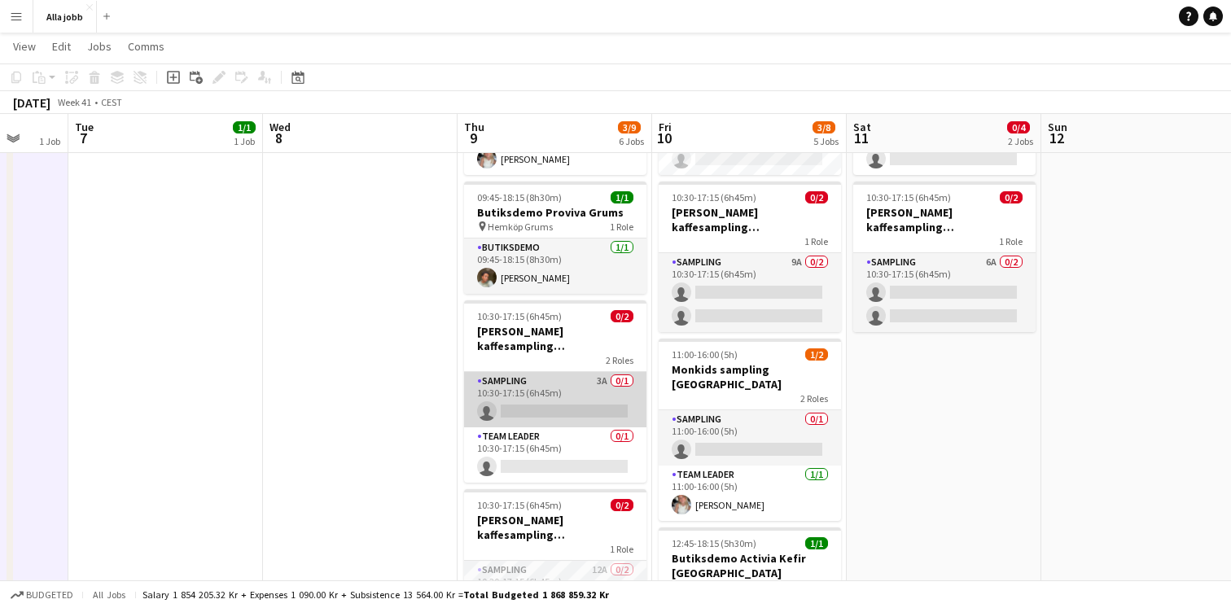
click at [609, 391] on app-card-role "Sampling 3A 0/1 10:30-17:15 (6h45m) single-neutral-actions" at bounding box center [555, 399] width 182 height 55
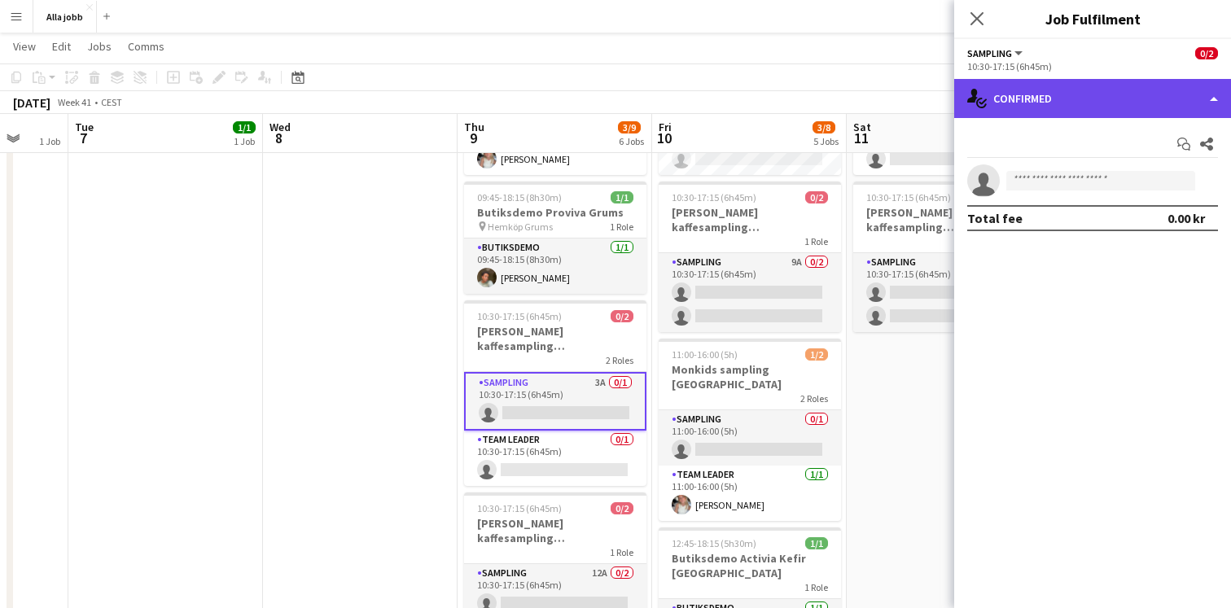
click at [1209, 104] on div "single-neutral-actions-check-2 Confirmed" at bounding box center [1092, 98] width 277 height 39
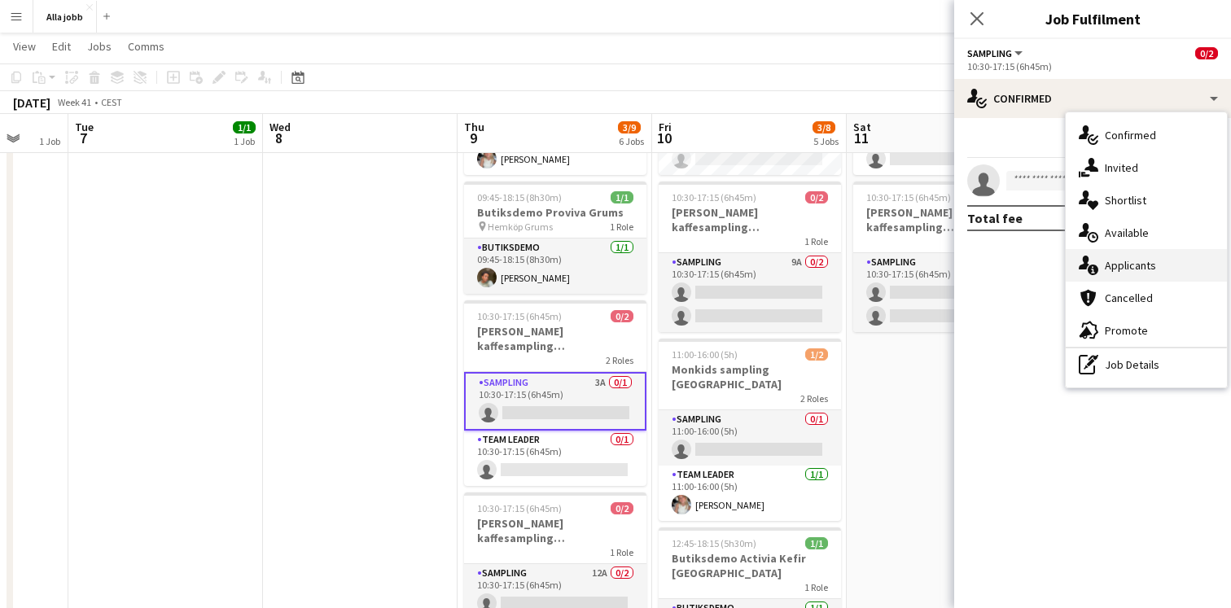
click at [1147, 277] on div "single-neutral-actions-information Applicants" at bounding box center [1146, 265] width 161 height 33
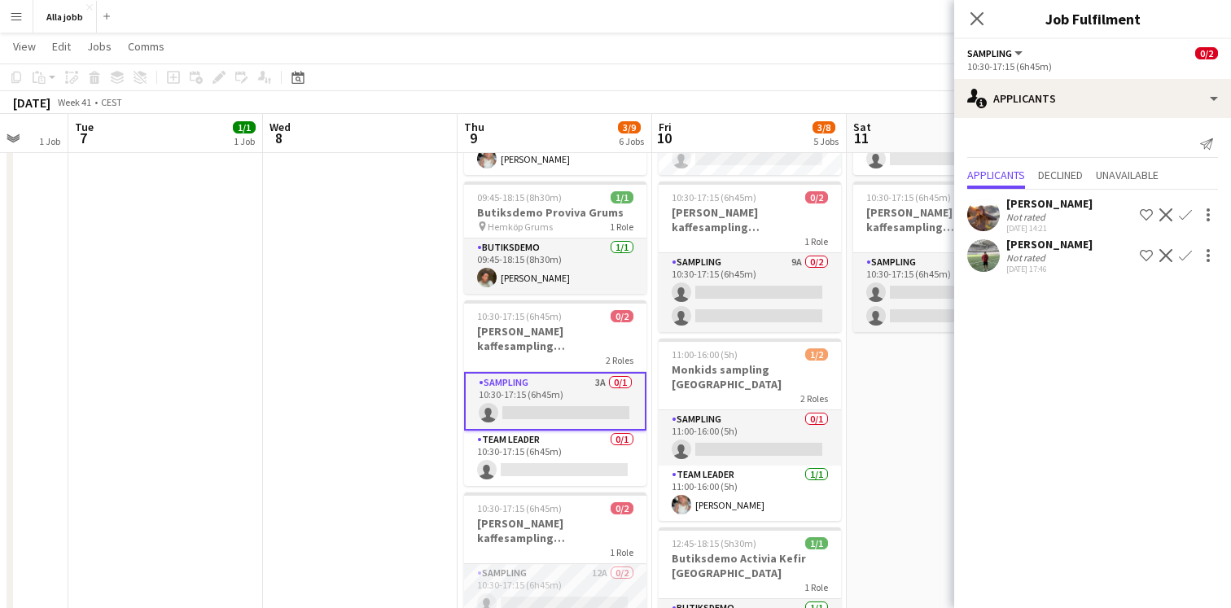
click at [921, 365] on app-date-cell "10:30-17:15 (6h45m) 0/2 Barbour kaffesampling Köpenhamn 2 Roles Sampling 2A 0/1…" at bounding box center [944, 473] width 195 height 975
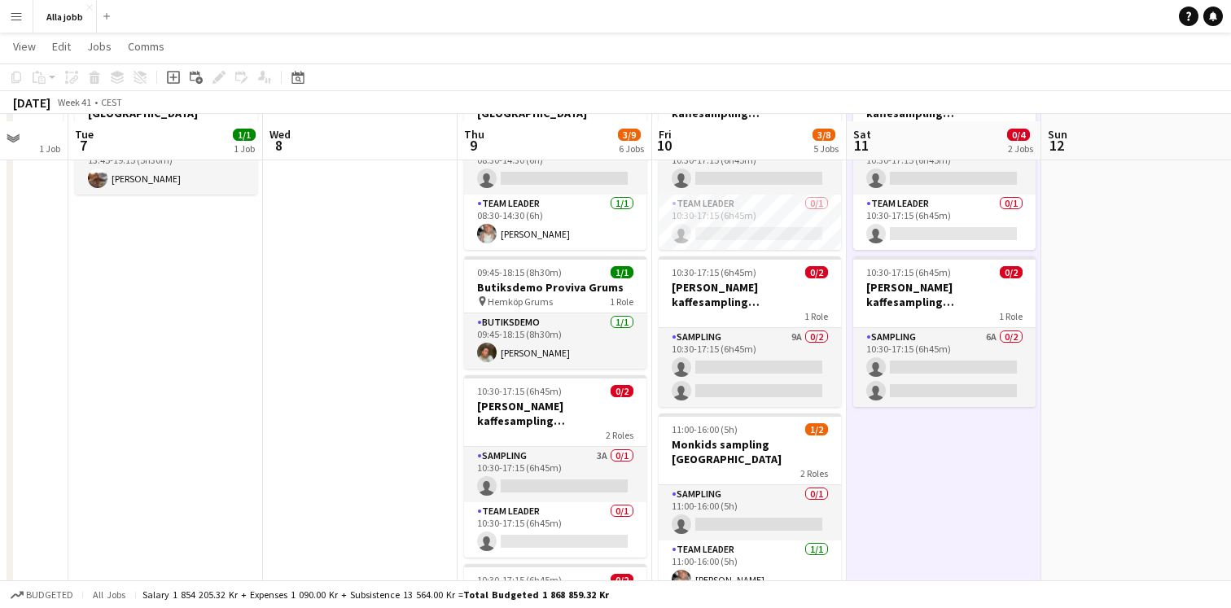
scroll to position [118, 0]
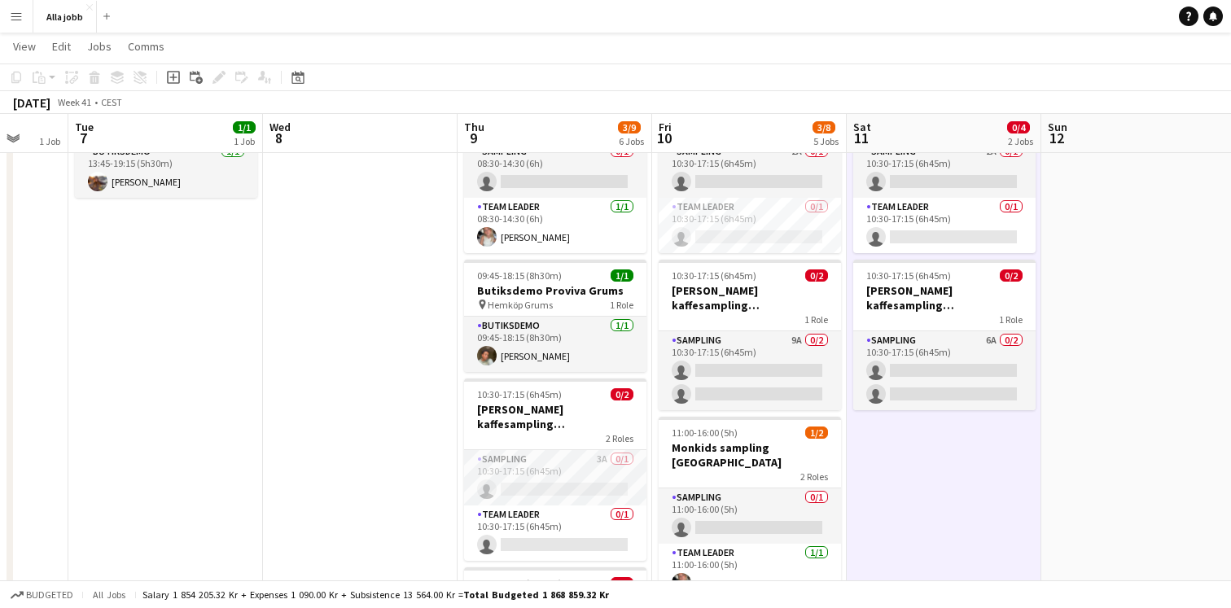
click at [355, 329] on app-date-cell at bounding box center [360, 551] width 195 height 975
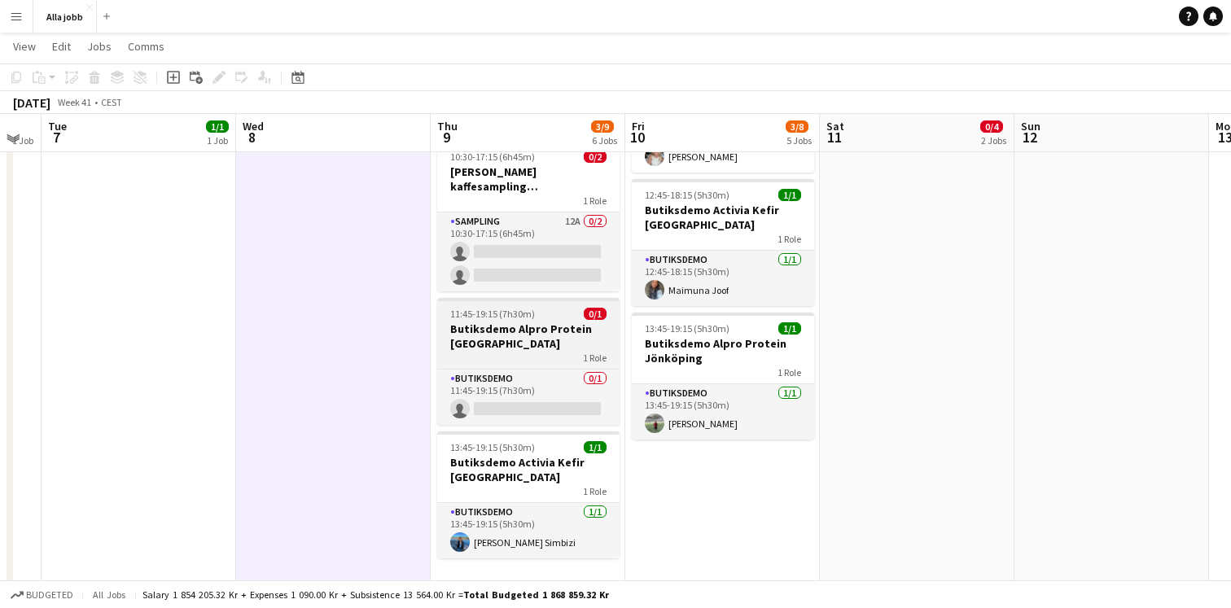
scroll to position [546, 0]
click at [368, 230] on app-date-cell at bounding box center [333, 124] width 195 height 975
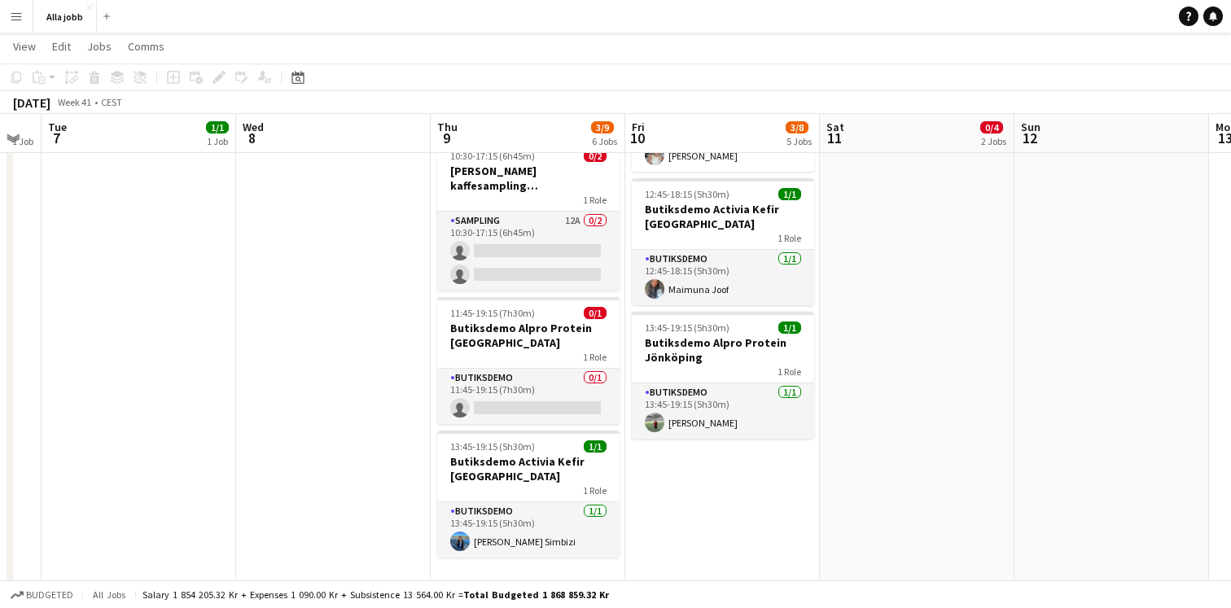
click at [368, 230] on app-date-cell at bounding box center [333, 124] width 195 height 975
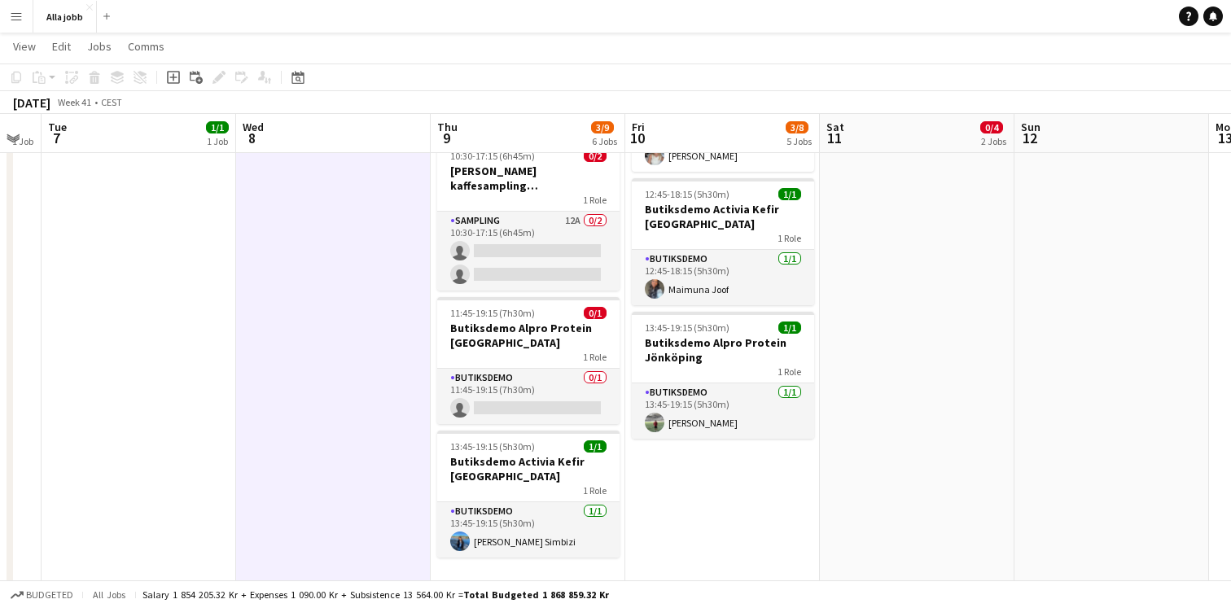
click at [368, 230] on app-date-cell at bounding box center [333, 124] width 195 height 975
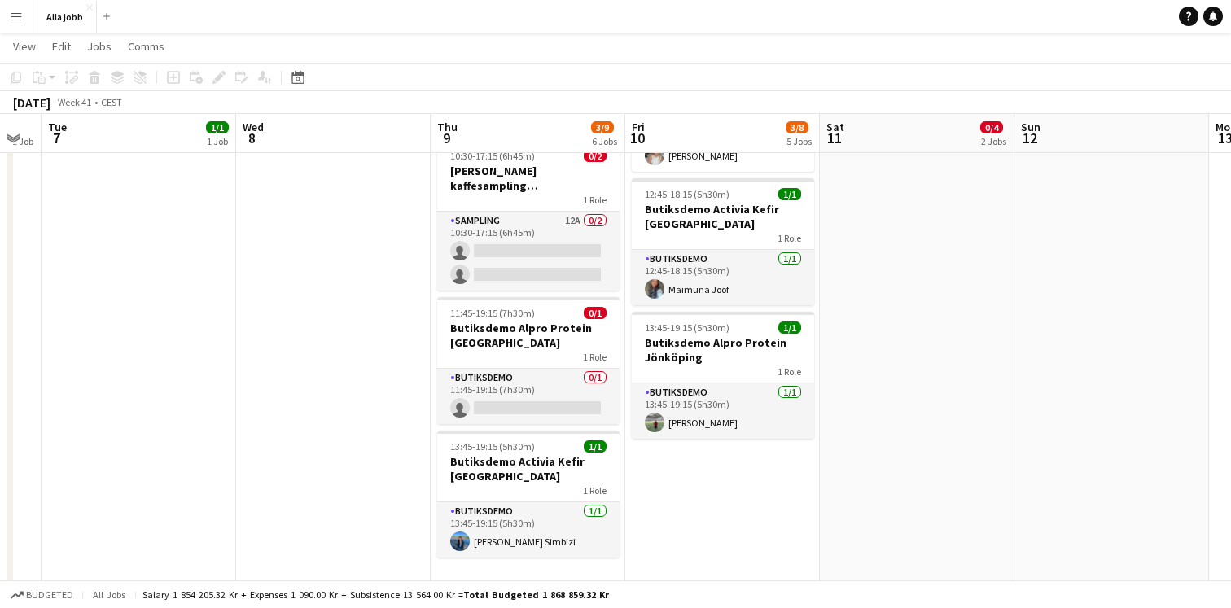
click at [368, 230] on app-date-cell at bounding box center [333, 124] width 195 height 975
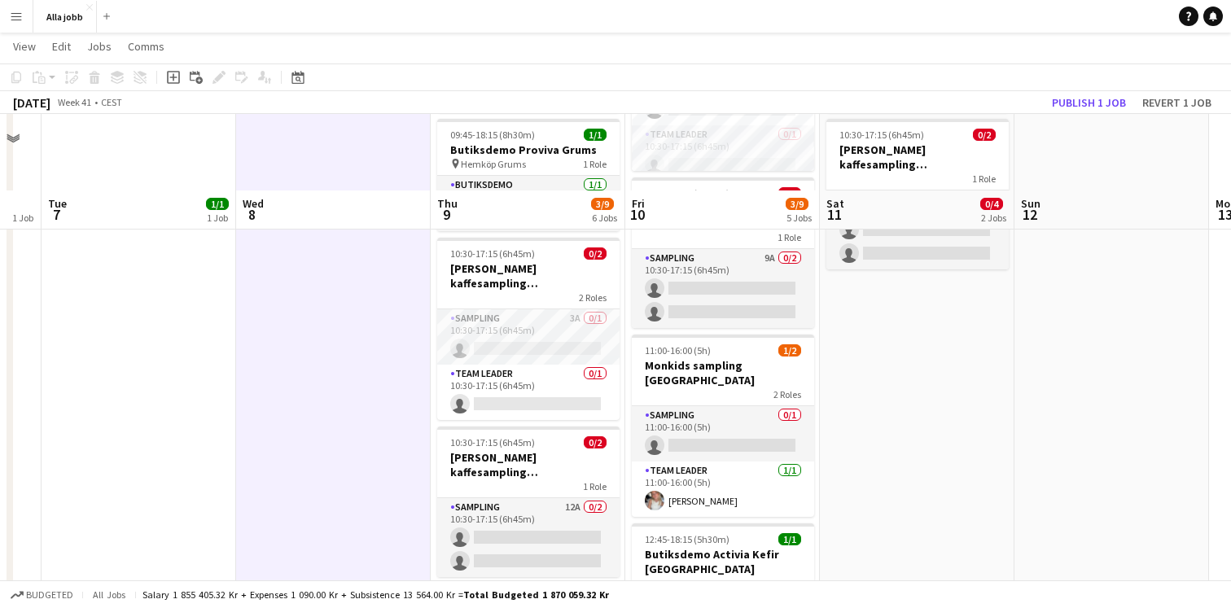
scroll to position [0, 0]
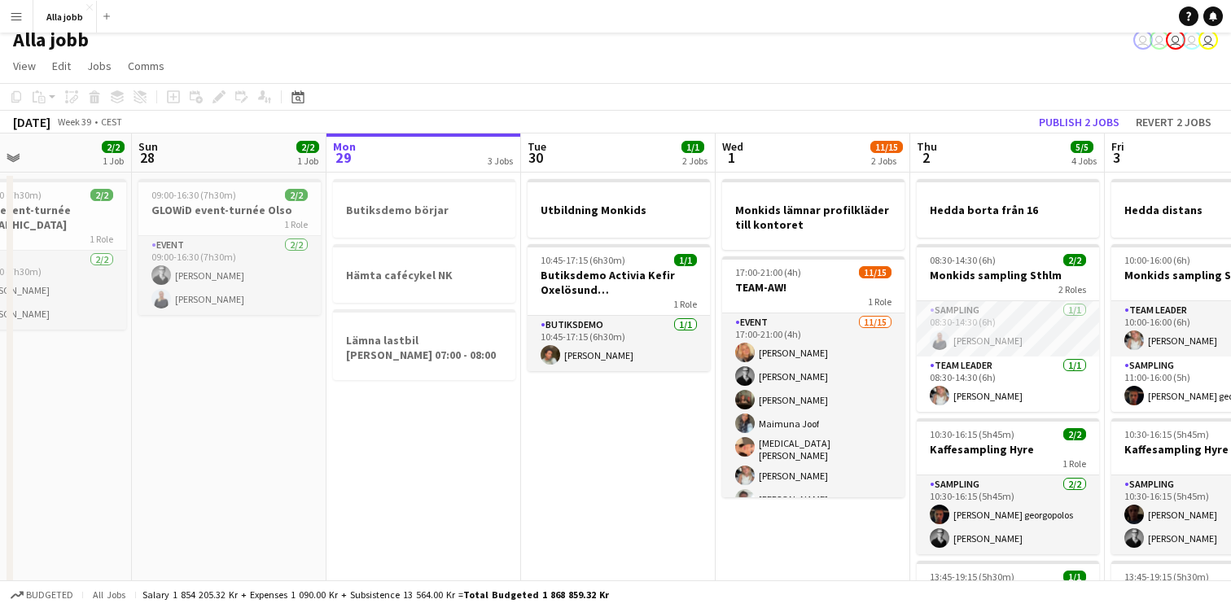
scroll to position [0, 433]
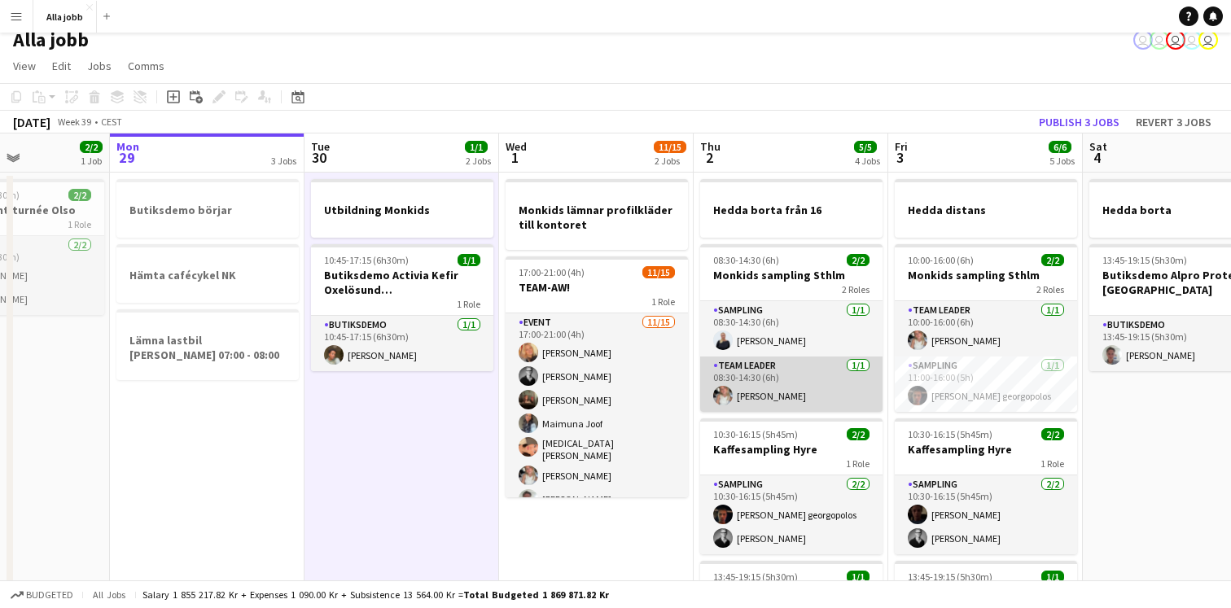
scroll to position [0, 675]
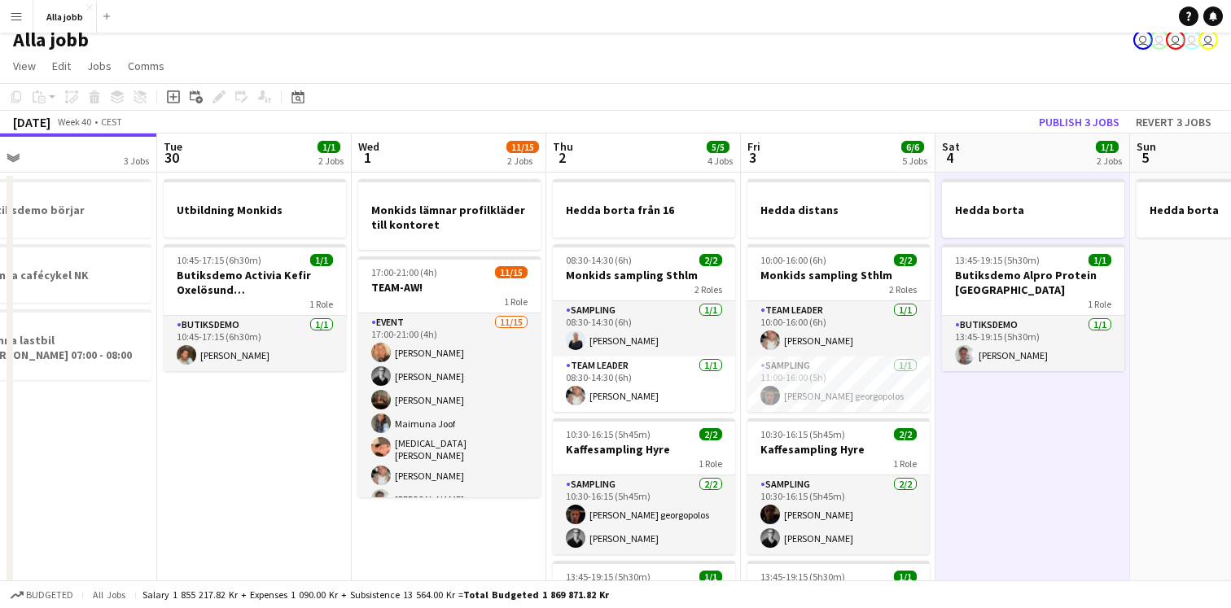
scroll to position [0, 428]
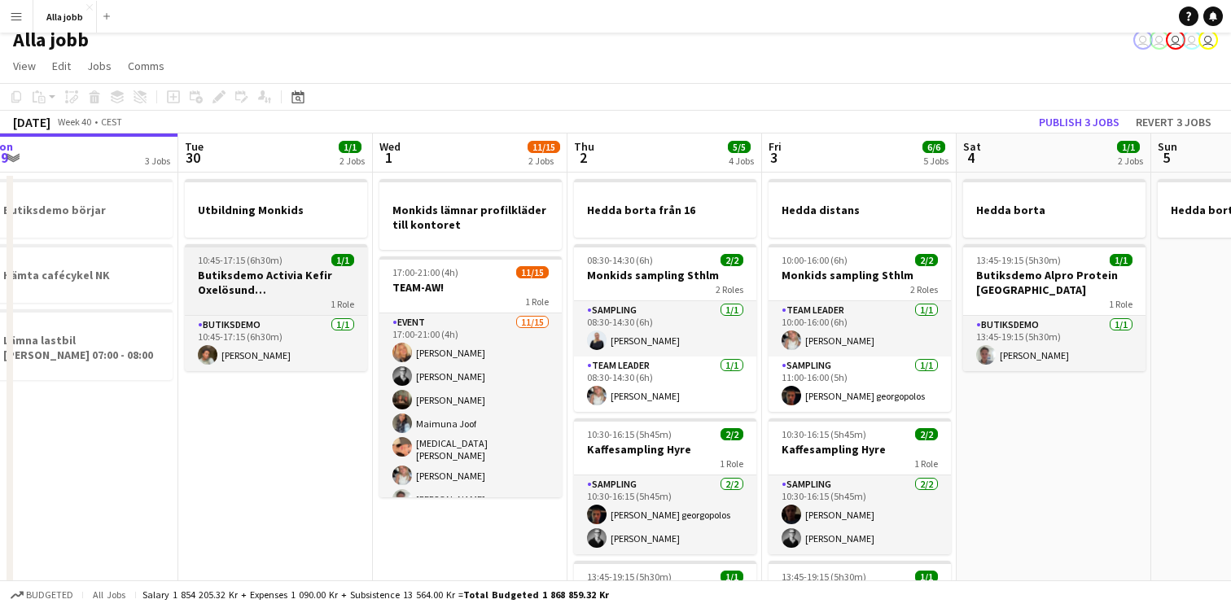
scroll to position [0, 599]
click at [247, 268] on h3 "Butiksdemo Activia Kefir Oxelösund ([GEOGRAPHIC_DATA])" at bounding box center [277, 282] width 182 height 29
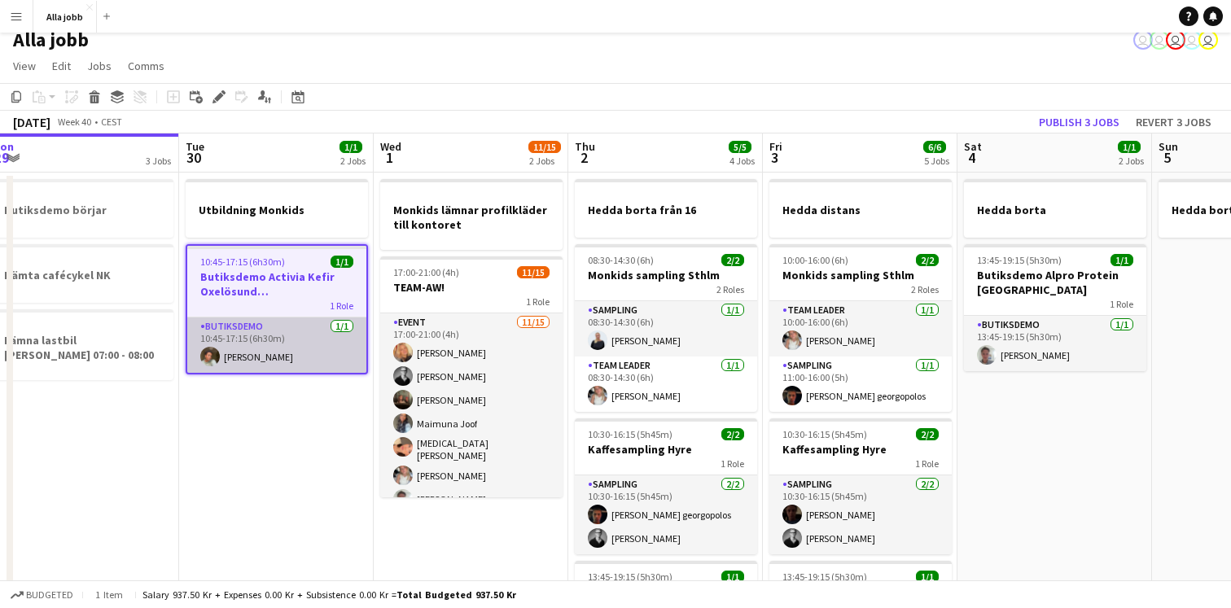
click at [331, 356] on app-card-role "Butiksdemo 1/1 10:45-17:15 (6h30m) Lauren Lamptey" at bounding box center [276, 345] width 179 height 55
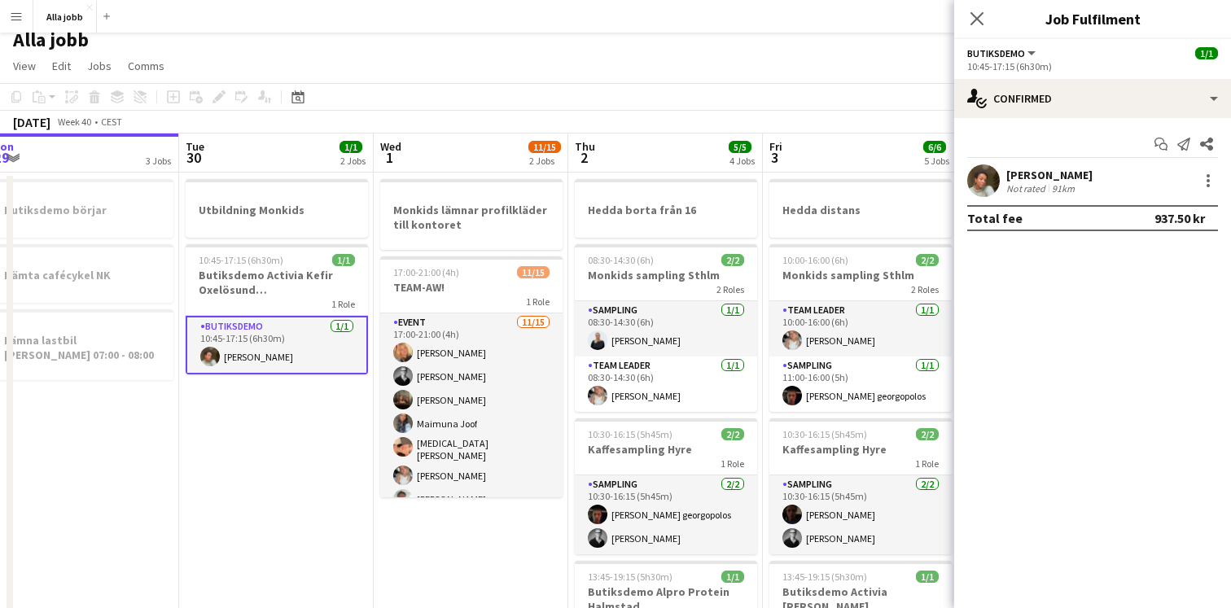
click at [319, 317] on app-card-role "Butiksdemo 1/1 10:45-17:15 (6h30m) Lauren Lamptey" at bounding box center [277, 345] width 182 height 59
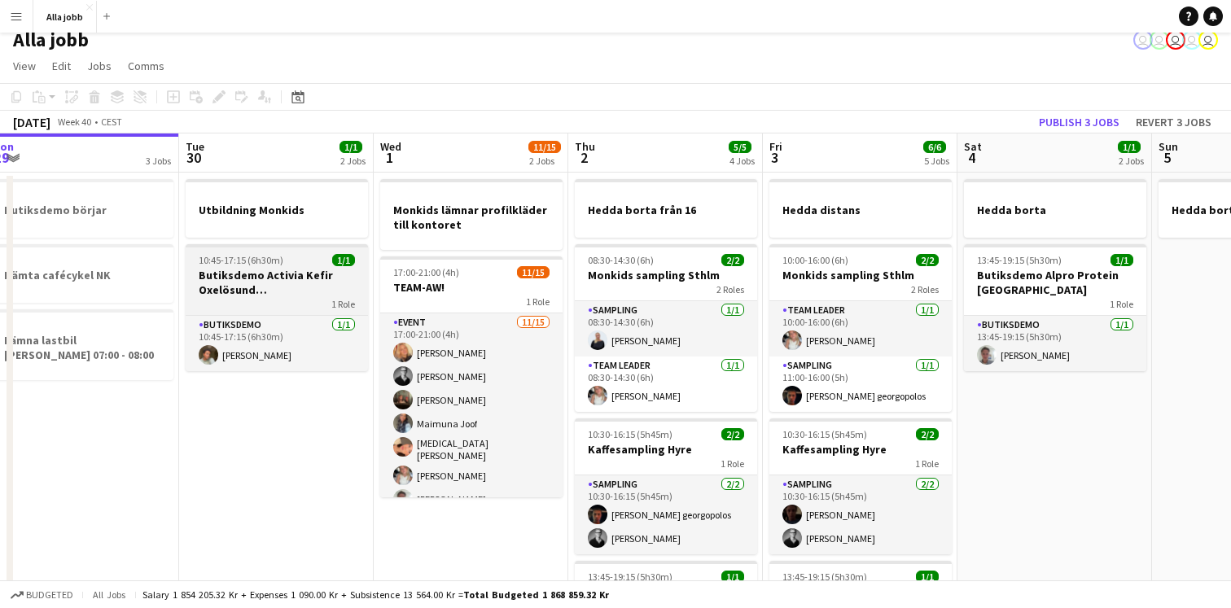
click at [313, 292] on h3 "Butiksdemo Activia Kefir Oxelösund ([GEOGRAPHIC_DATA])" at bounding box center [277, 282] width 182 height 29
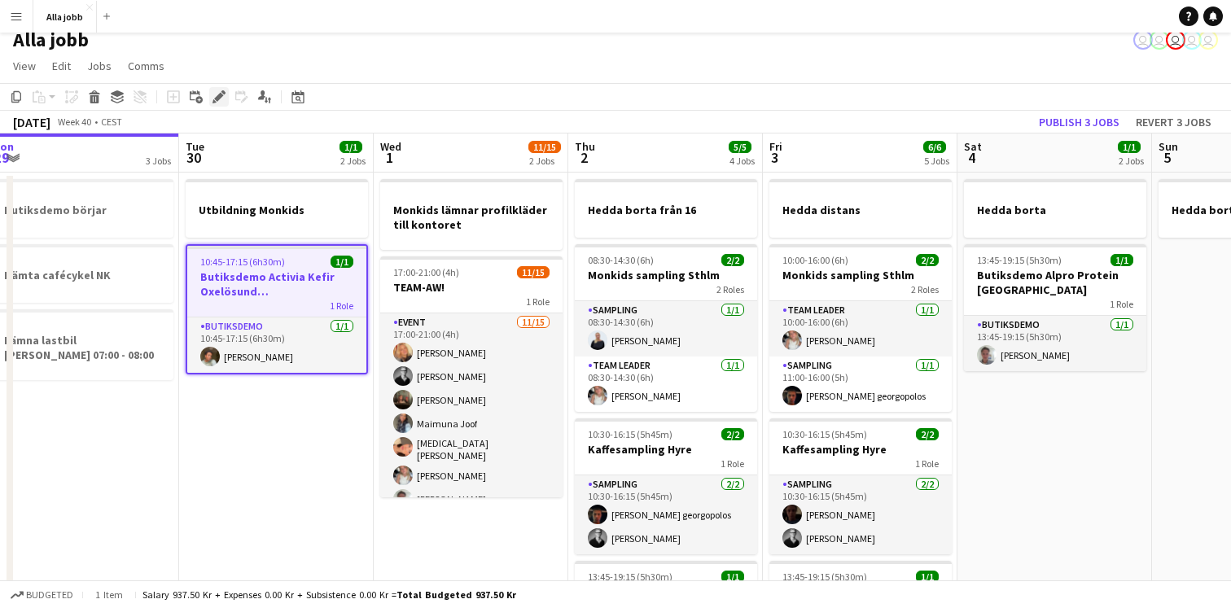
click at [222, 97] on icon "Edit" at bounding box center [219, 96] width 13 height 13
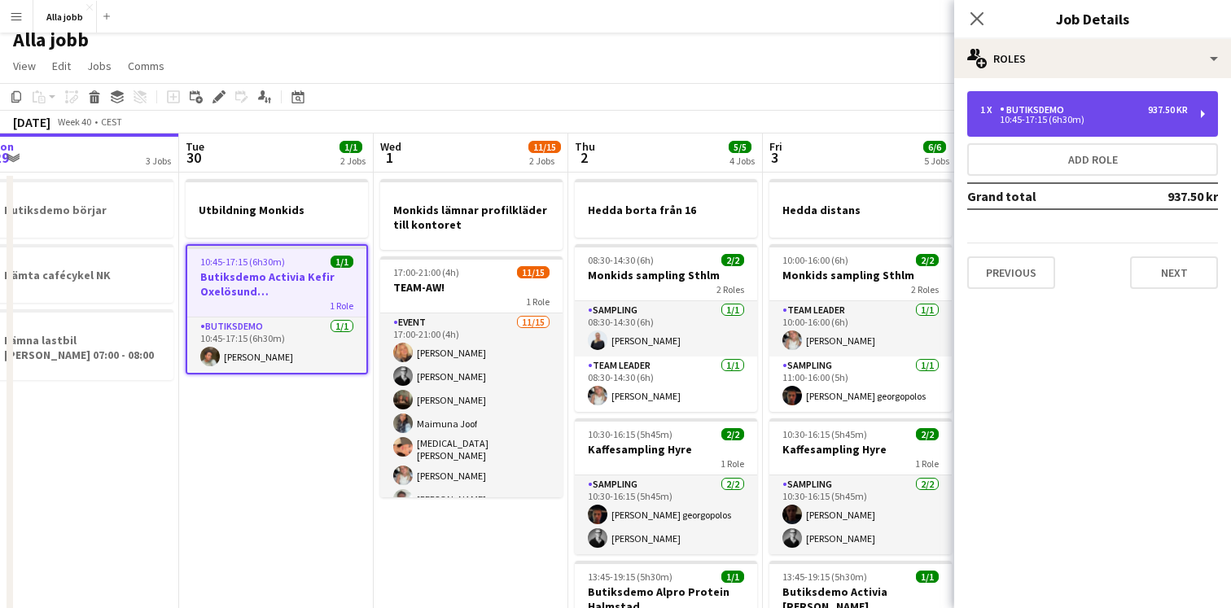
click at [1113, 129] on div "1 x Butiksdemo 937.50 kr 10:45-17:15 (6h30m)" at bounding box center [1092, 114] width 251 height 46
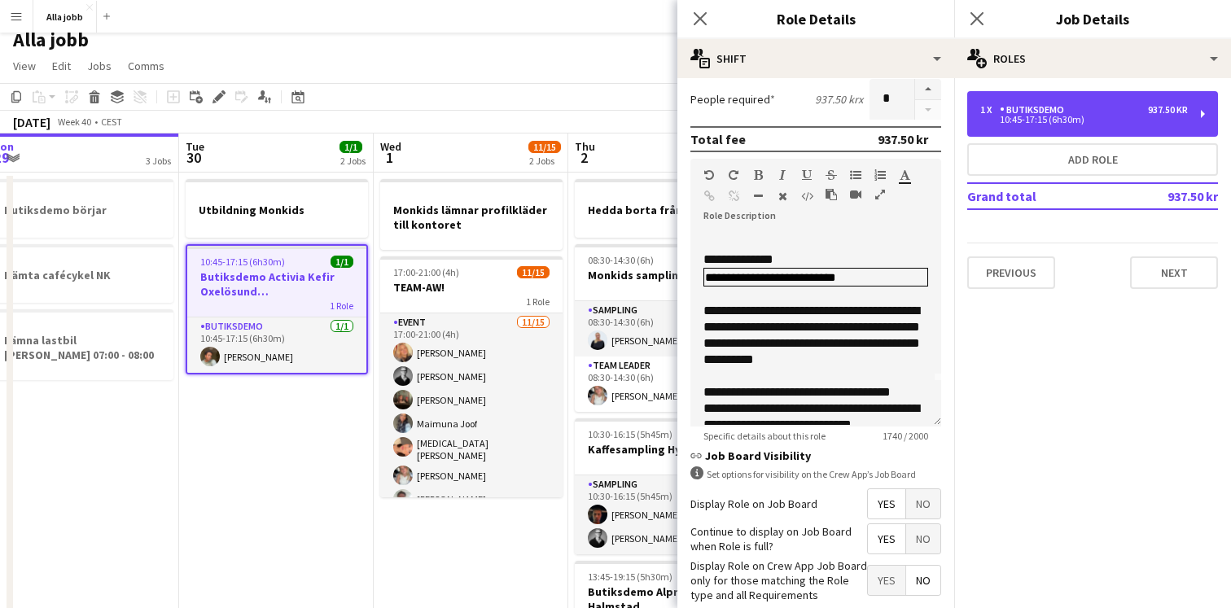
scroll to position [0, 0]
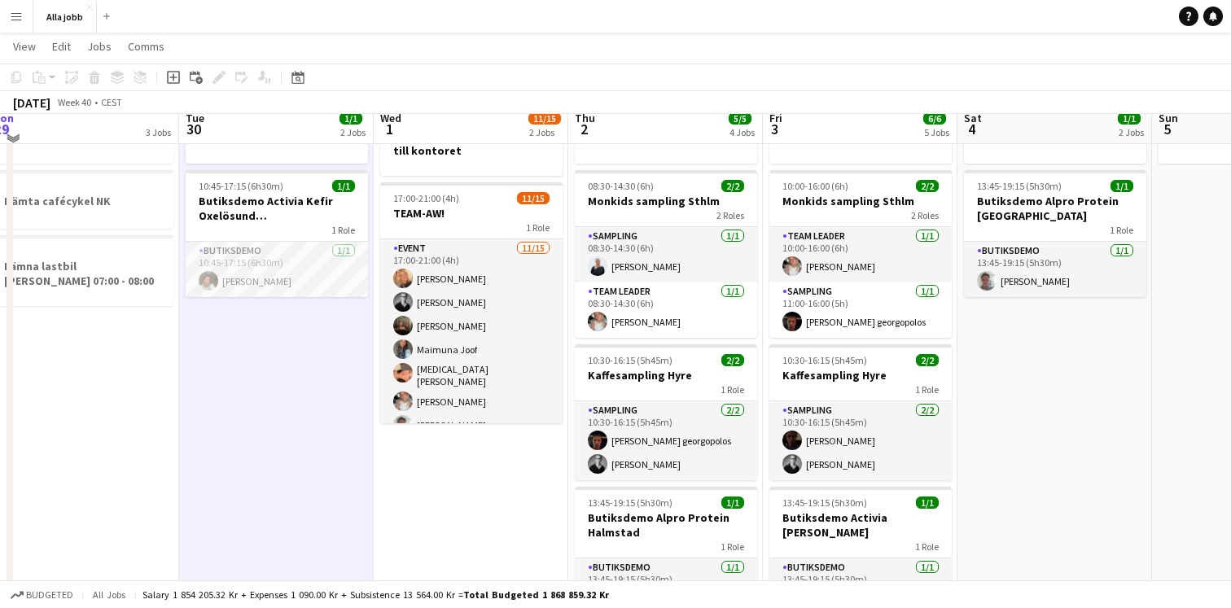
scroll to position [181, 0]
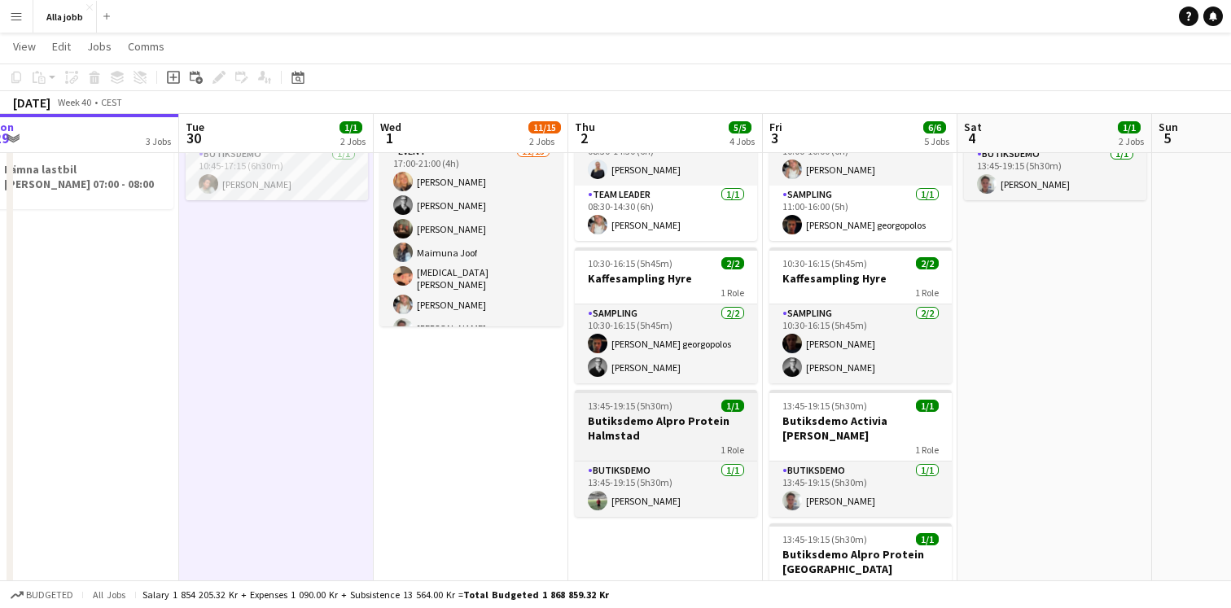
click at [660, 430] on h3 "Butiksdemo Alpro Protein Halmstad" at bounding box center [666, 428] width 182 height 29
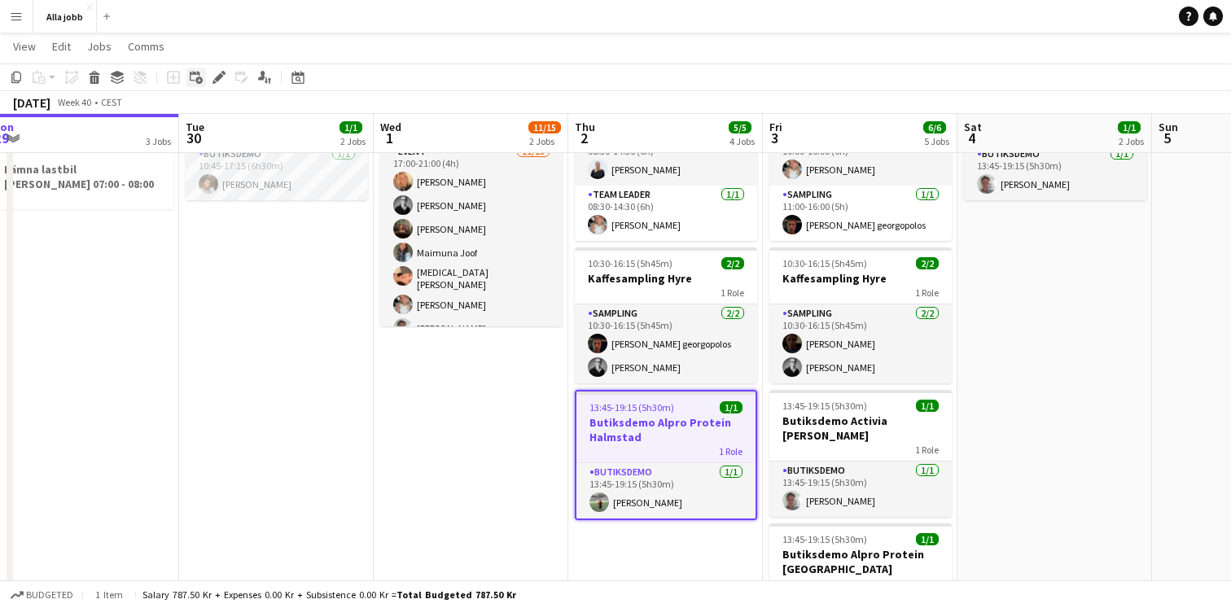
click at [203, 75] on div "Add linked Job" at bounding box center [196, 78] width 20 height 20
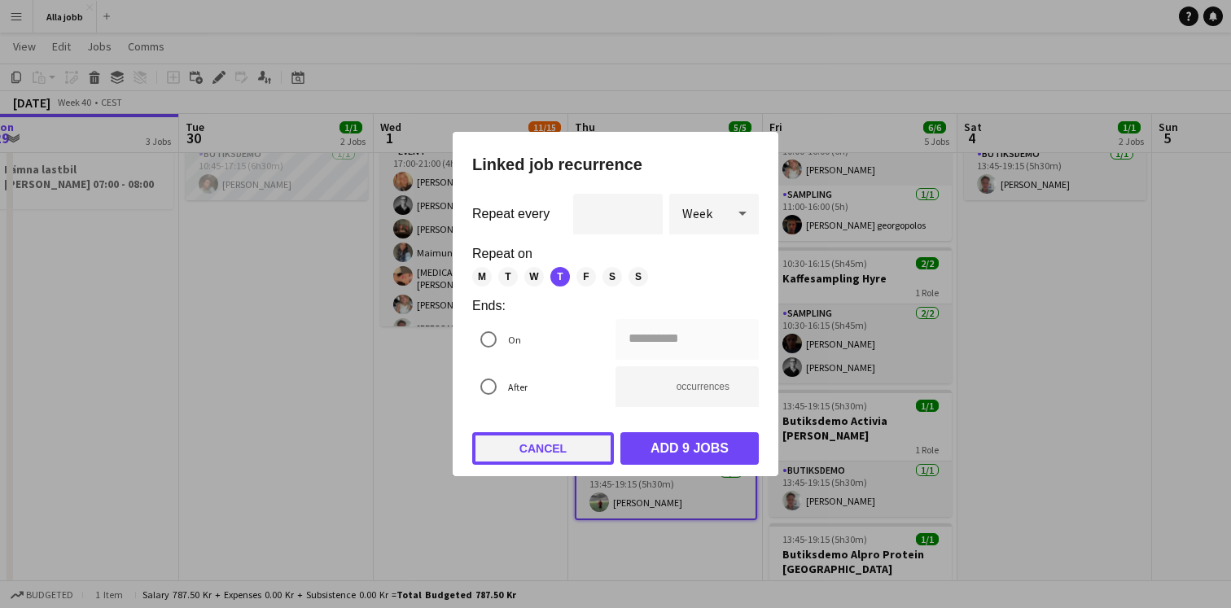
click at [533, 448] on button "Cancel" at bounding box center [543, 448] width 142 height 33
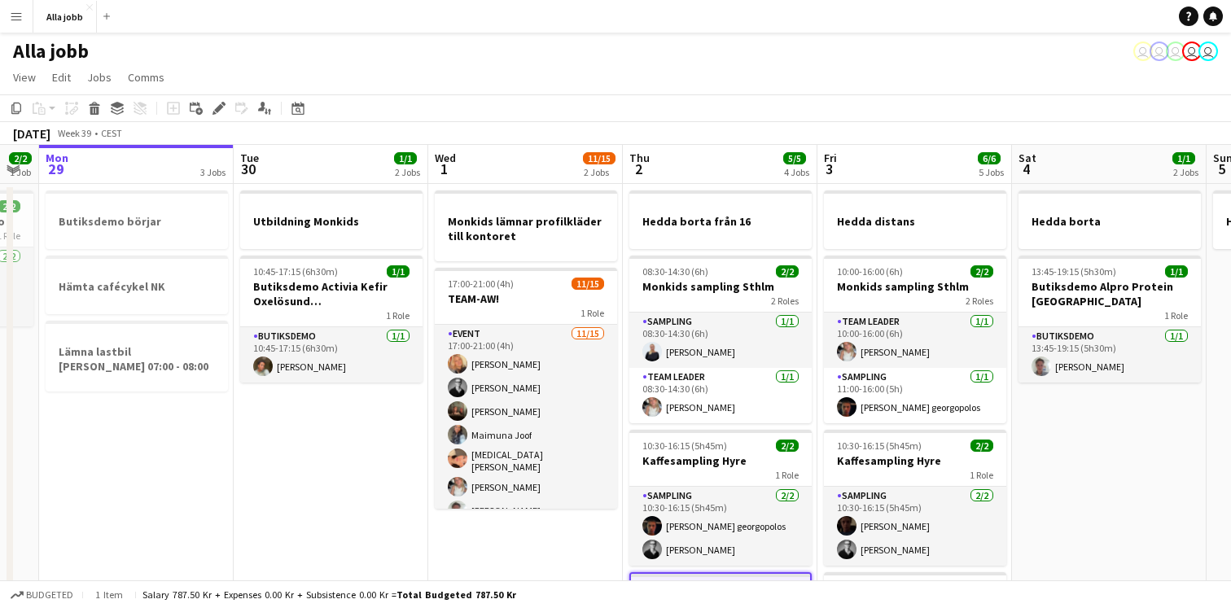
scroll to position [0, 534]
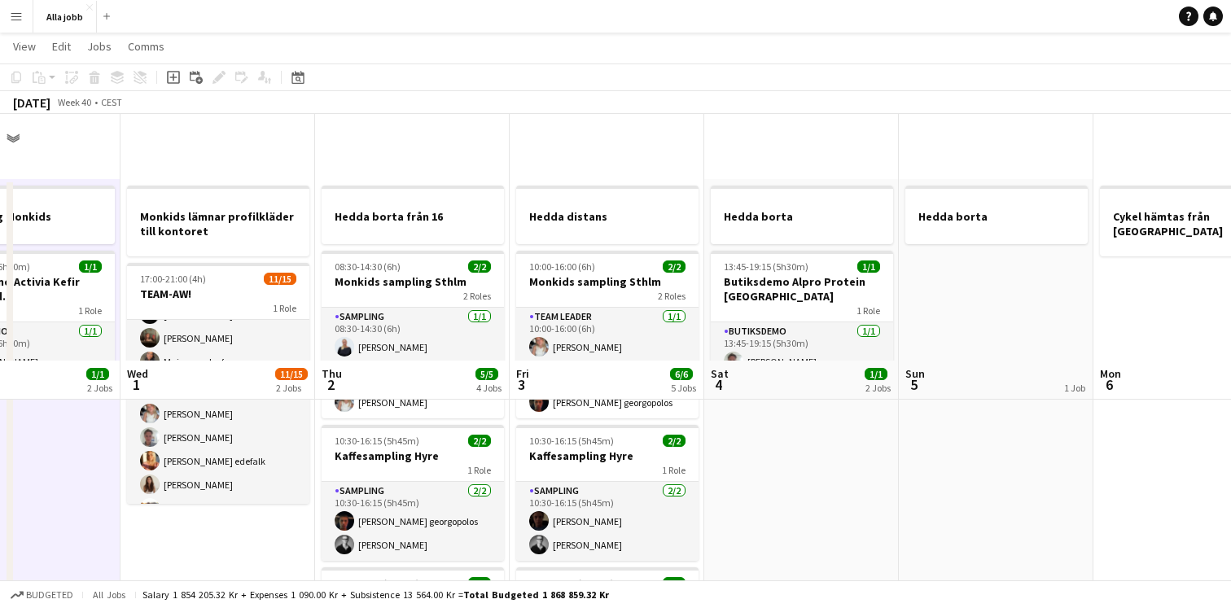
scroll to position [0, 0]
